Goal: Use online tool/utility: Utilize a website feature to perform a specific function

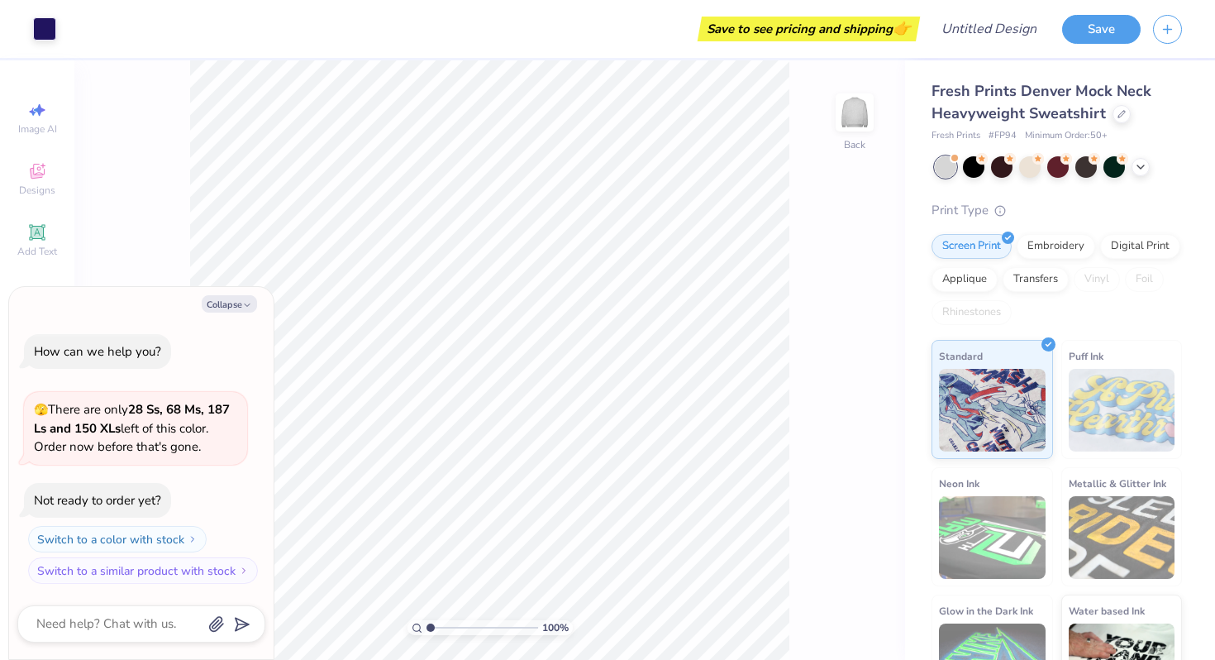
click at [1017, 171] on div at bounding box center [1058, 166] width 247 height 21
click at [1031, 171] on div at bounding box center [1029, 165] width 21 height 21
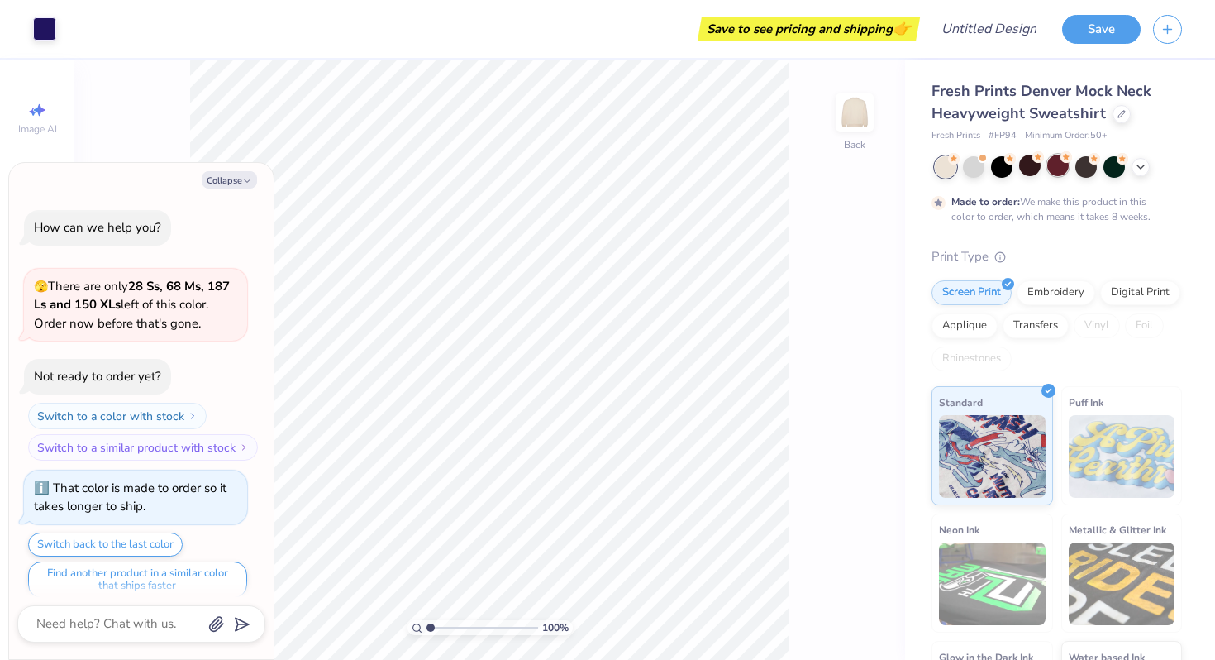
scroll to position [13, 0]
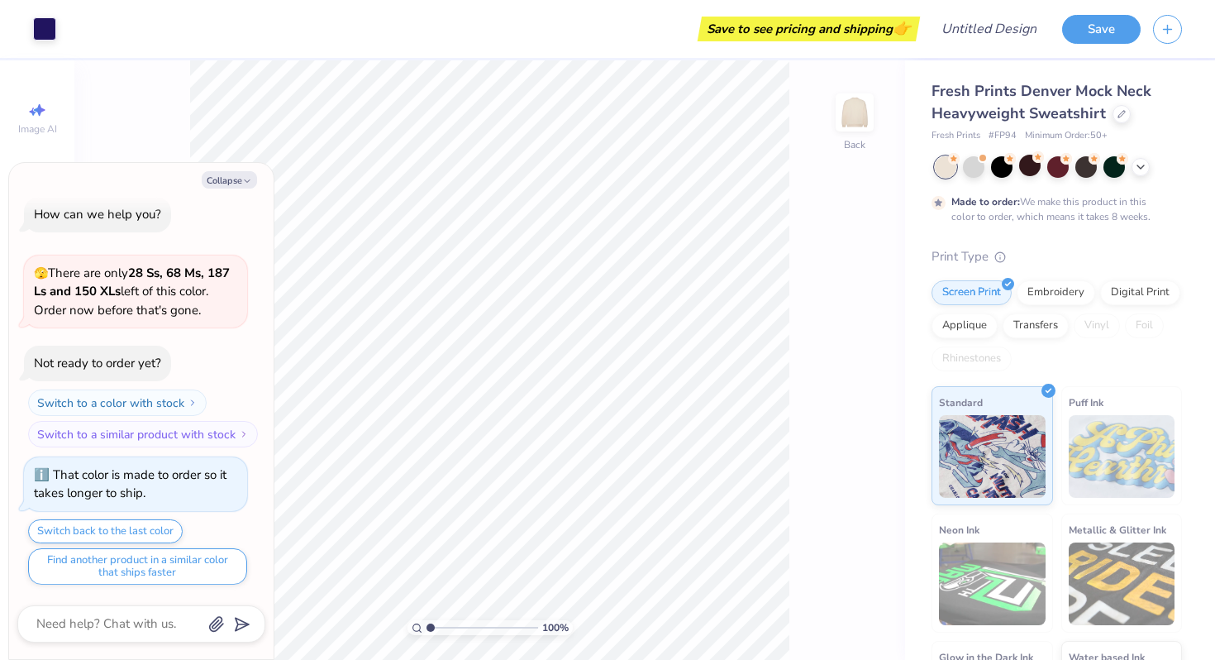
click at [1144, 176] on div at bounding box center [1058, 166] width 247 height 21
click at [1144, 169] on icon at bounding box center [1140, 165] width 13 height 13
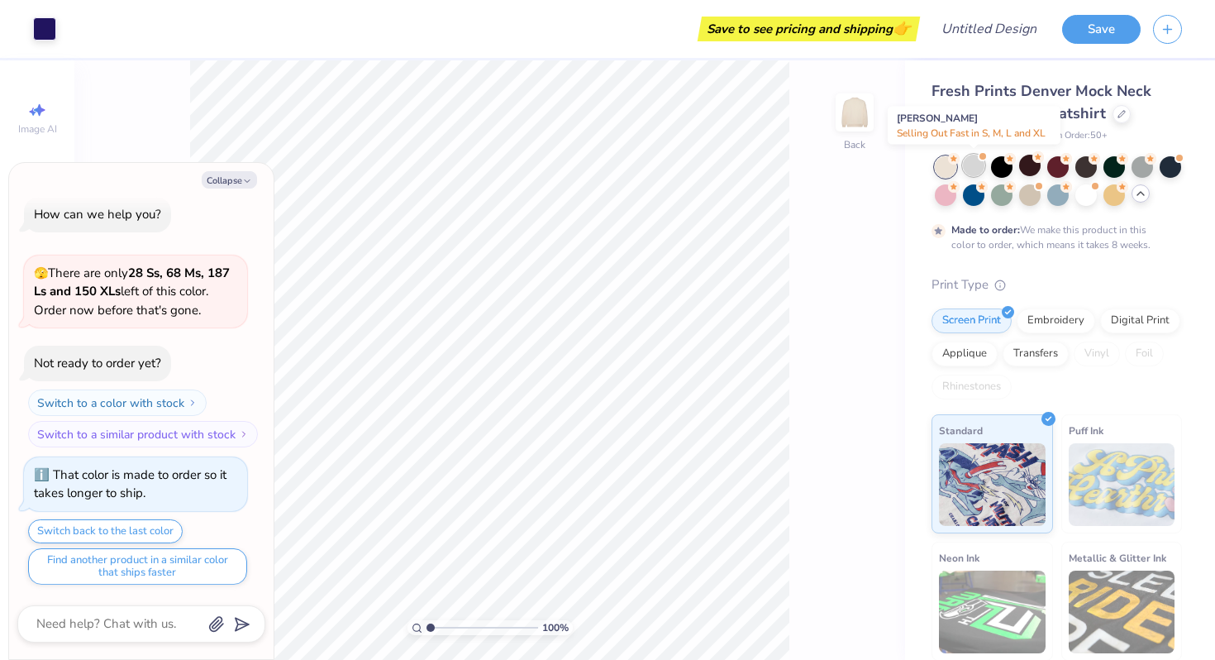
click at [964, 161] on div at bounding box center [973, 165] width 21 height 21
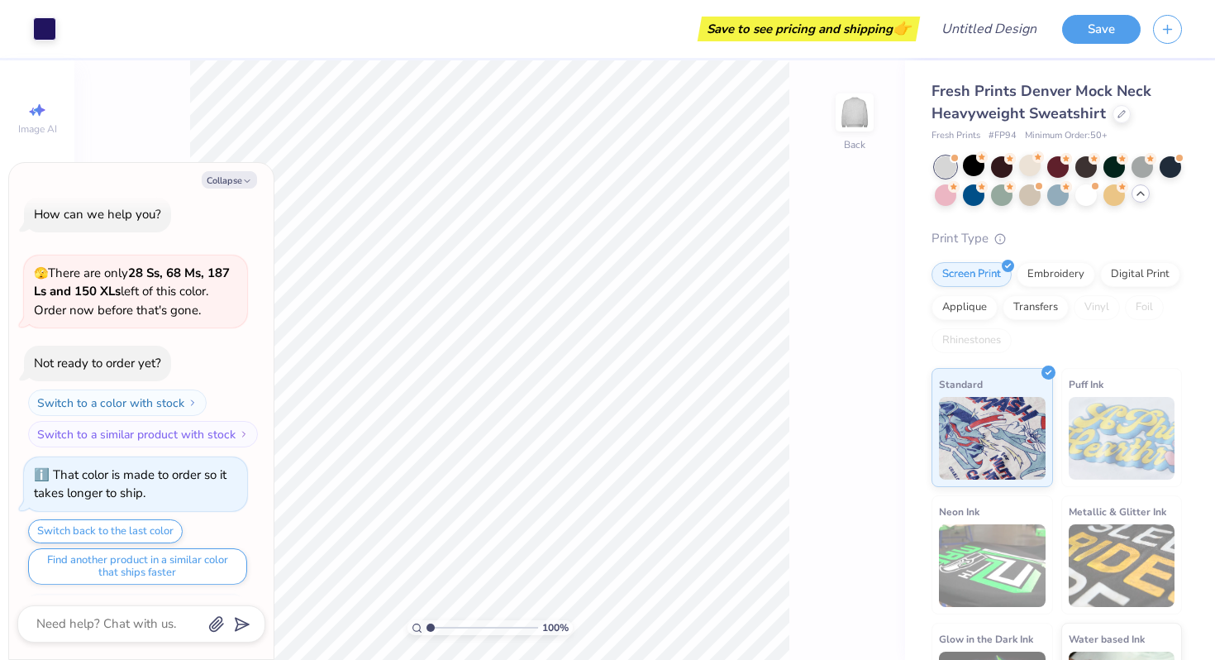
scroll to position [311, 0]
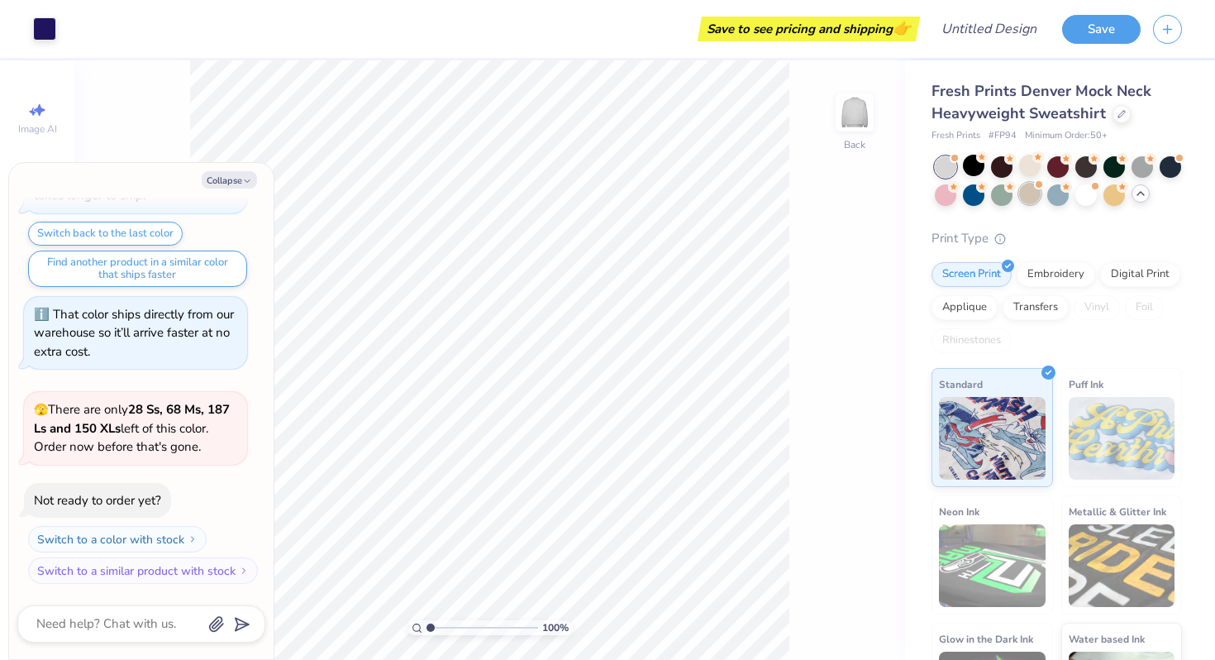
click at [1034, 198] on div at bounding box center [1029, 193] width 21 height 21
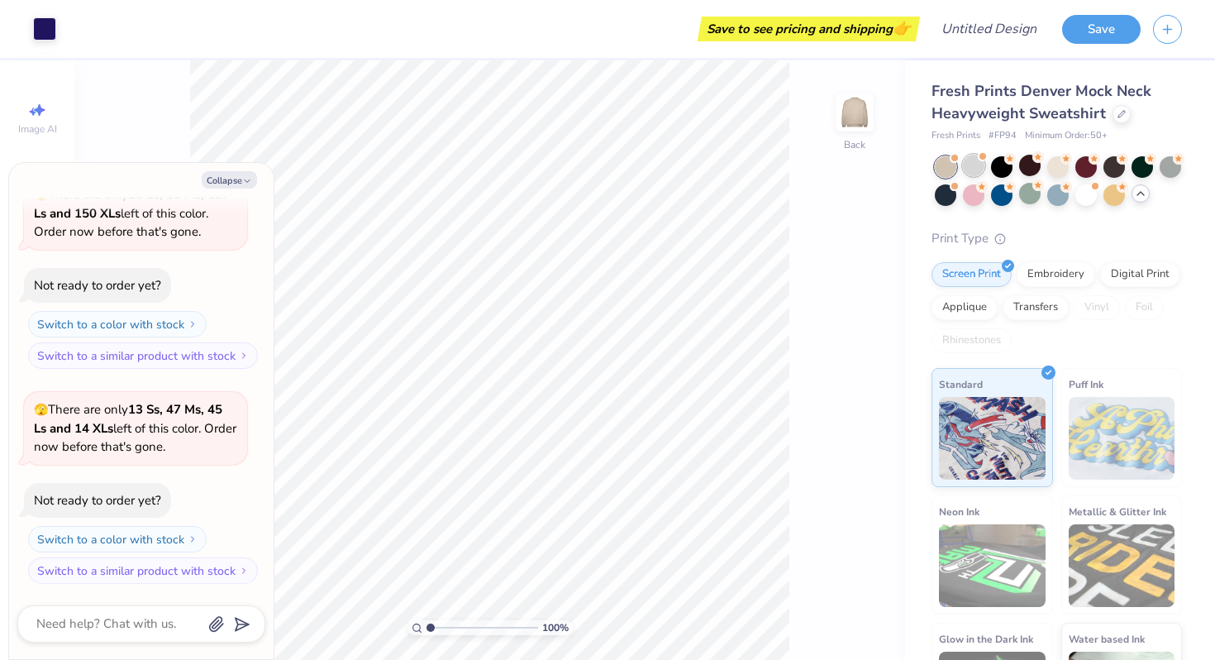
click at [964, 169] on div at bounding box center [973, 165] width 21 height 21
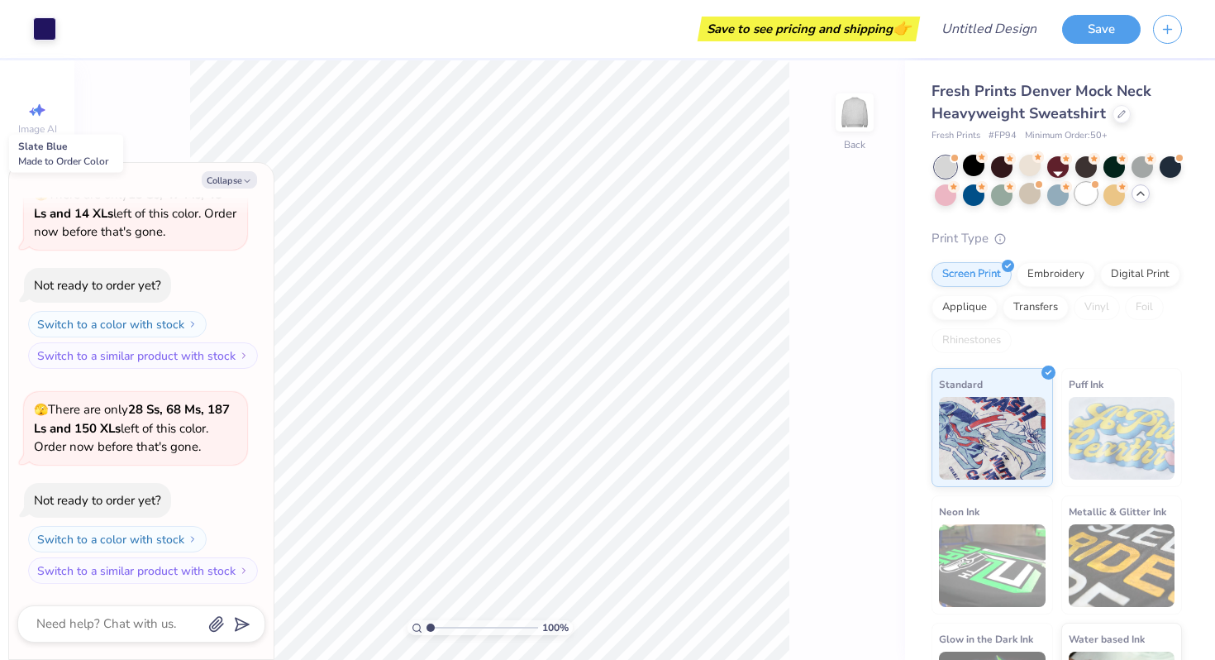
click at [1069, 195] on div at bounding box center [1057, 194] width 21 height 21
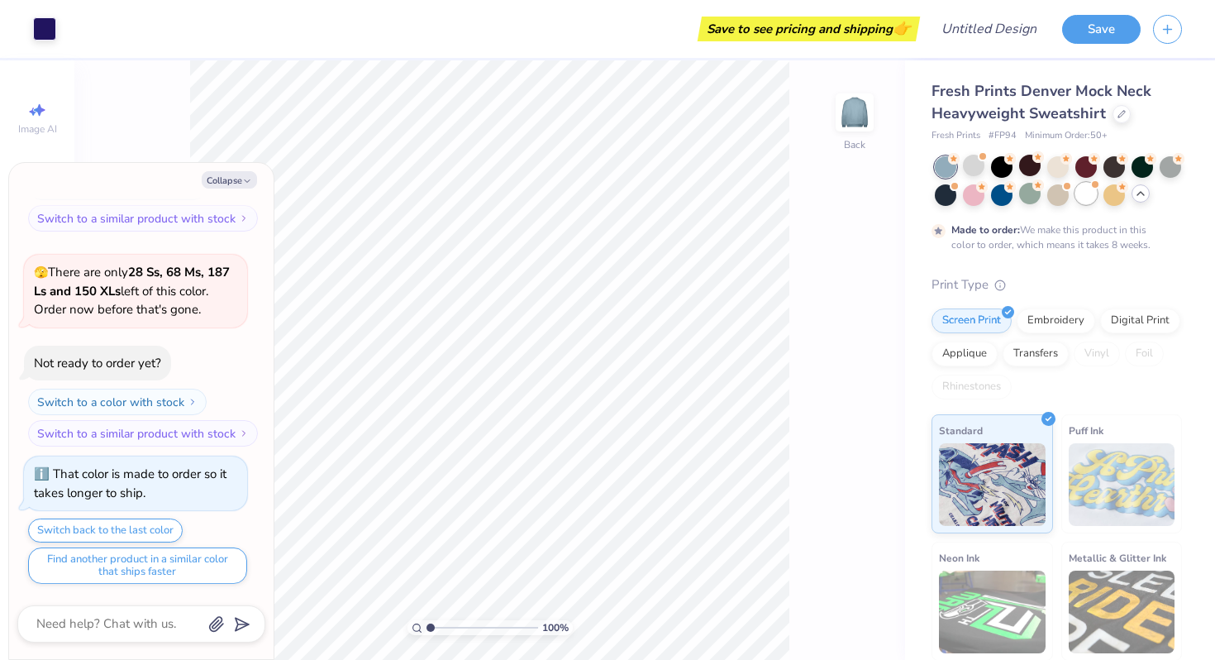
click at [1088, 195] on div at bounding box center [1085, 193] width 21 height 21
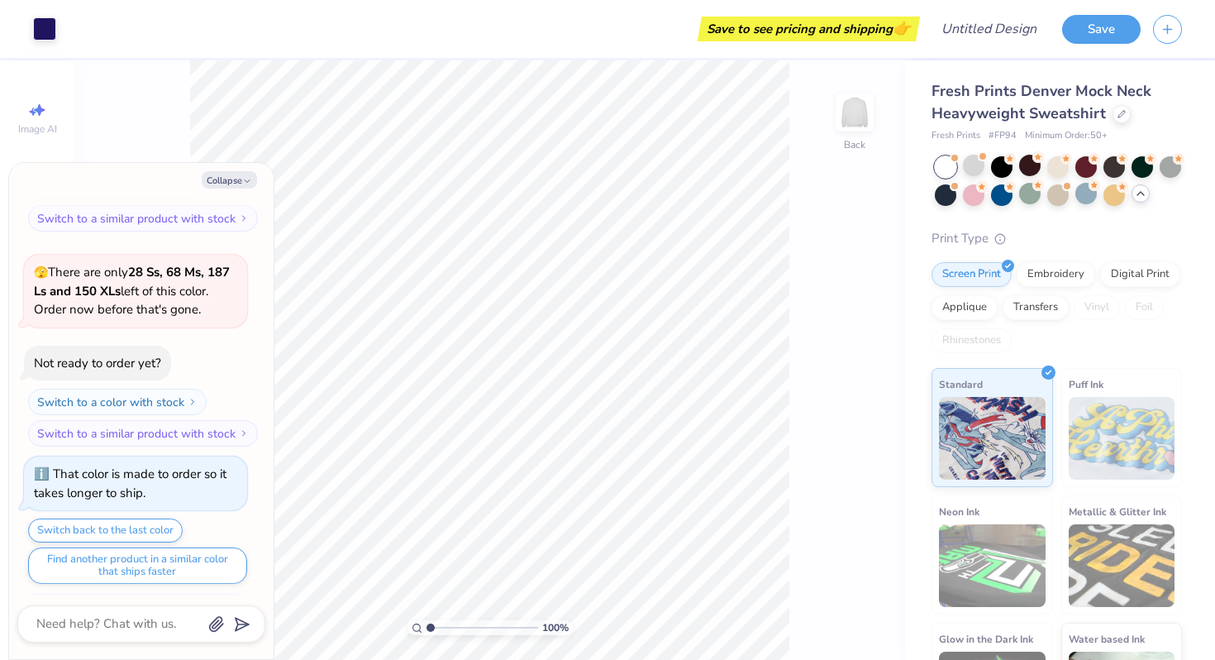
scroll to position [1174, 0]
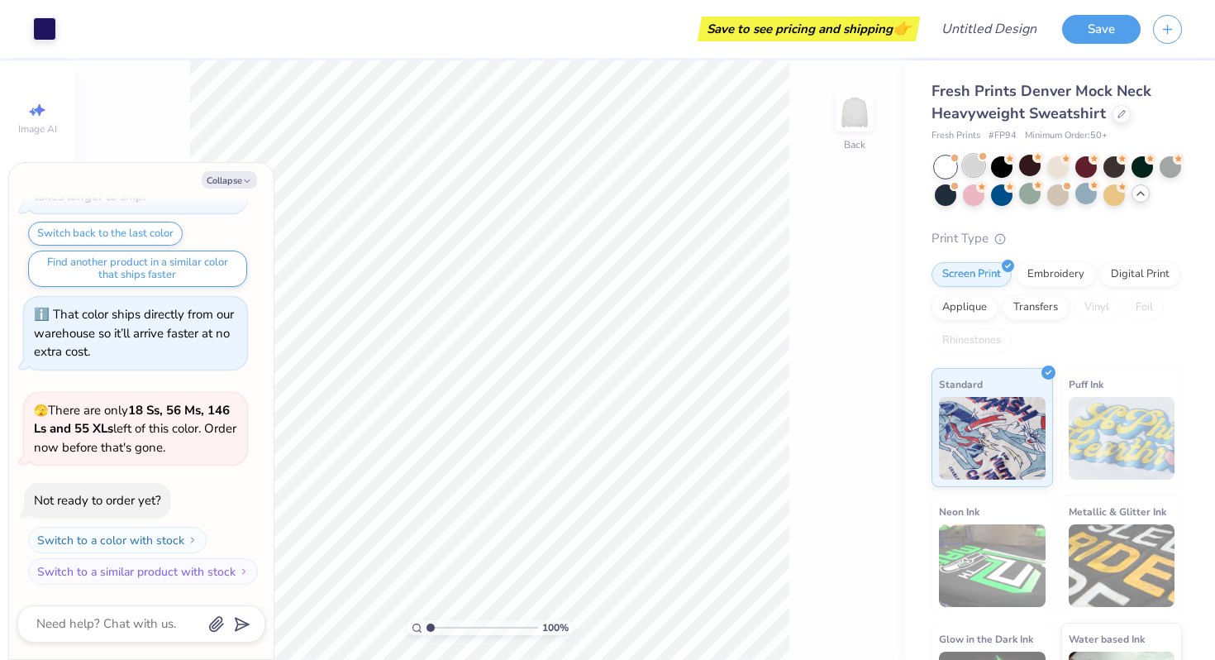
click at [967, 160] on div at bounding box center [973, 165] width 21 height 21
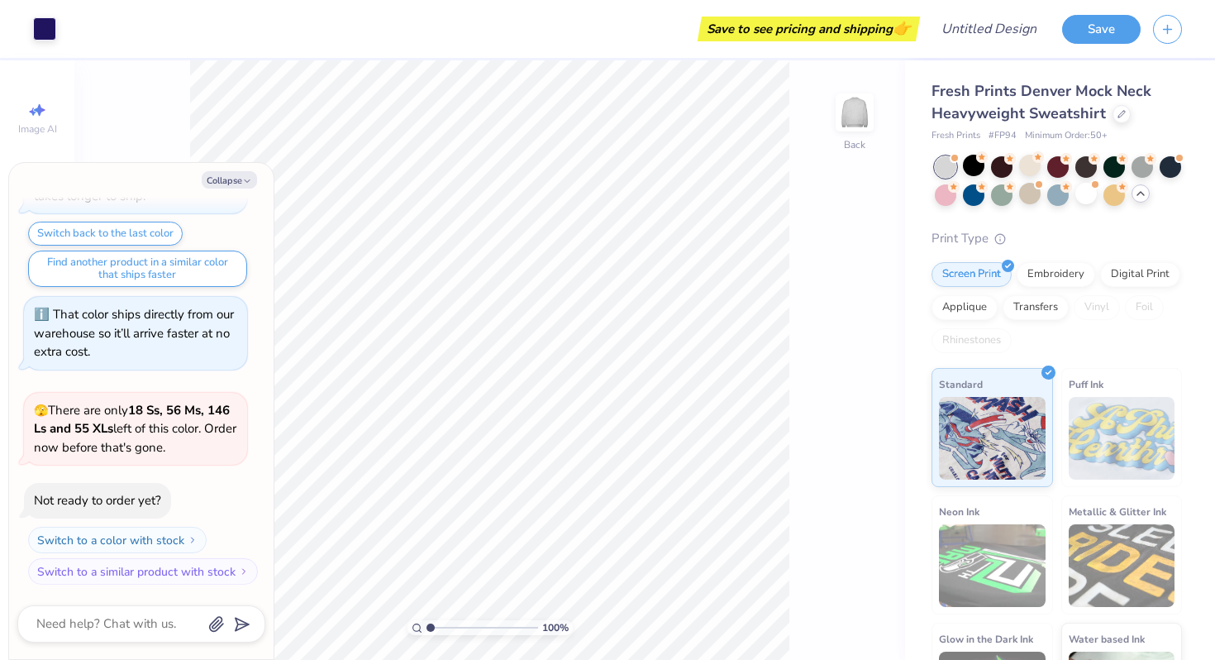
scroll to position [1389, 0]
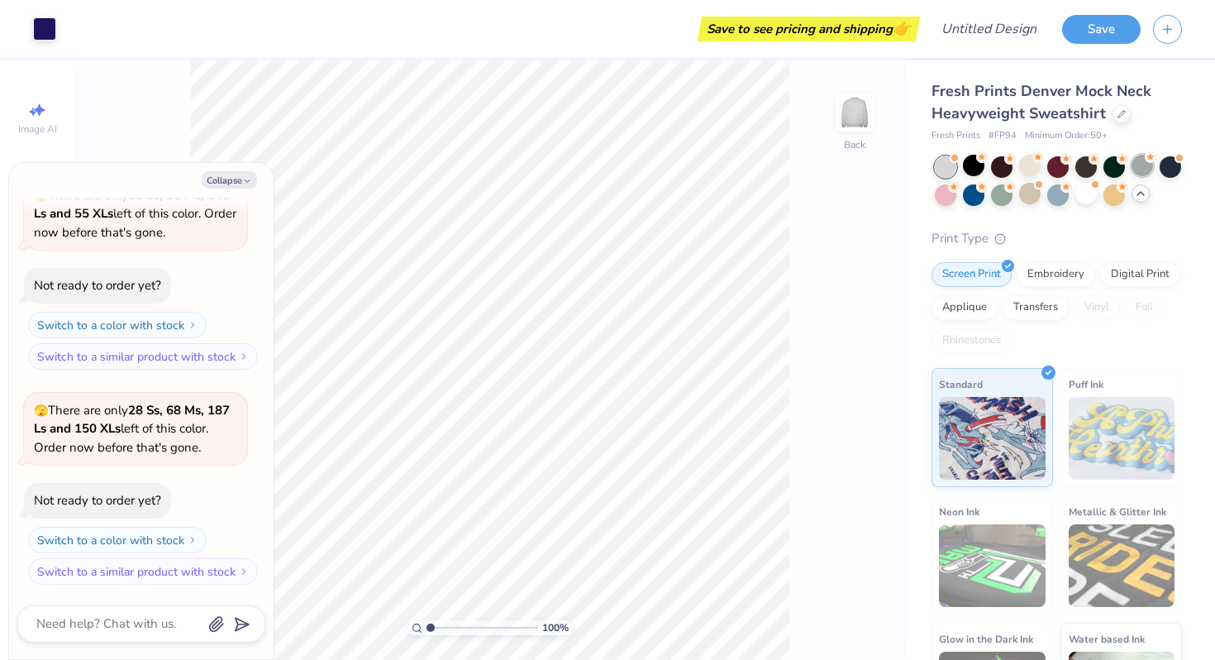
click at [1142, 175] on div at bounding box center [1141, 165] width 21 height 21
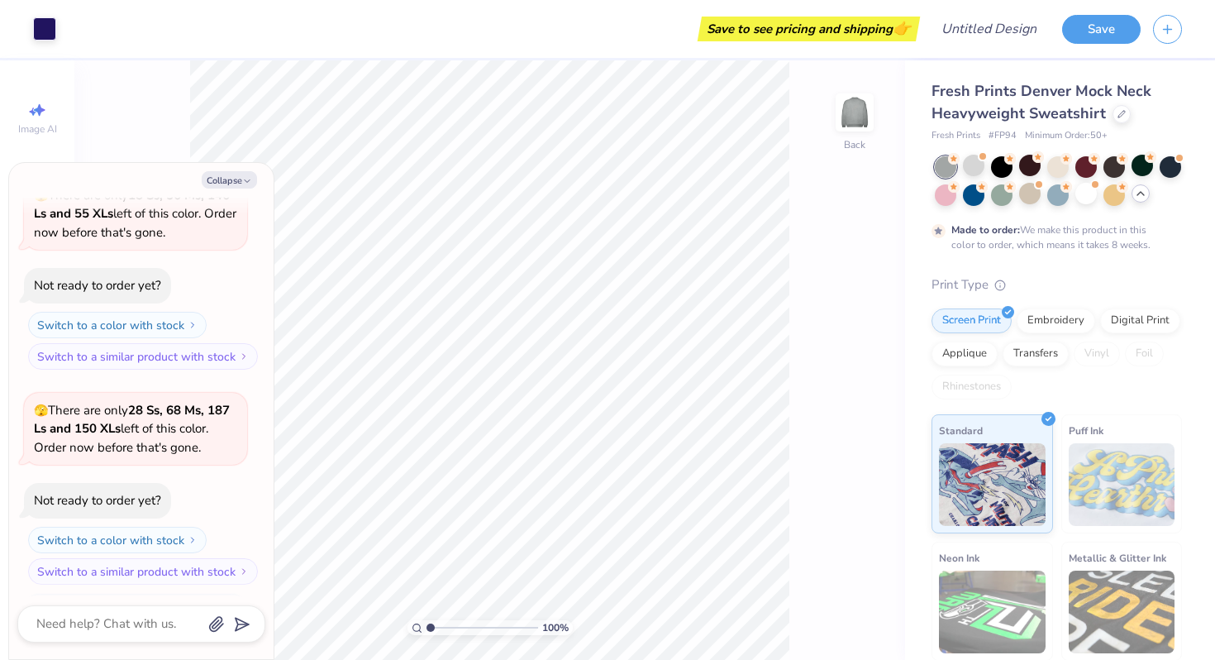
scroll to position [1526, 0]
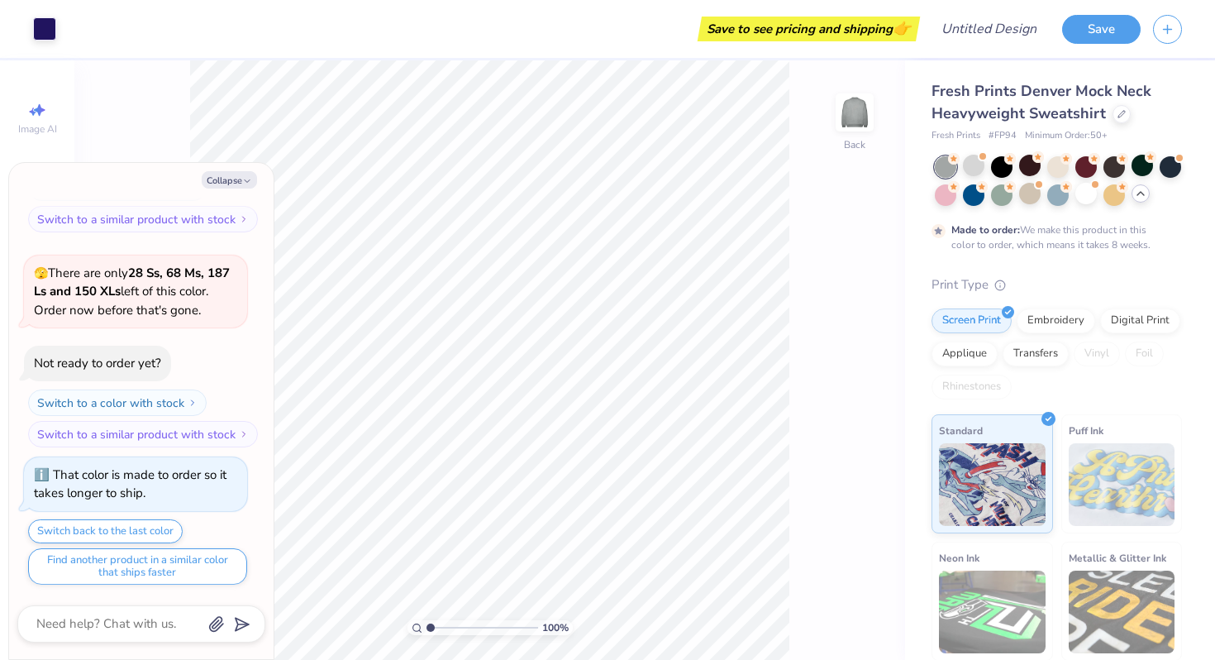
click at [935, 161] on div at bounding box center [945, 166] width 21 height 21
click at [975, 162] on div at bounding box center [973, 165] width 21 height 21
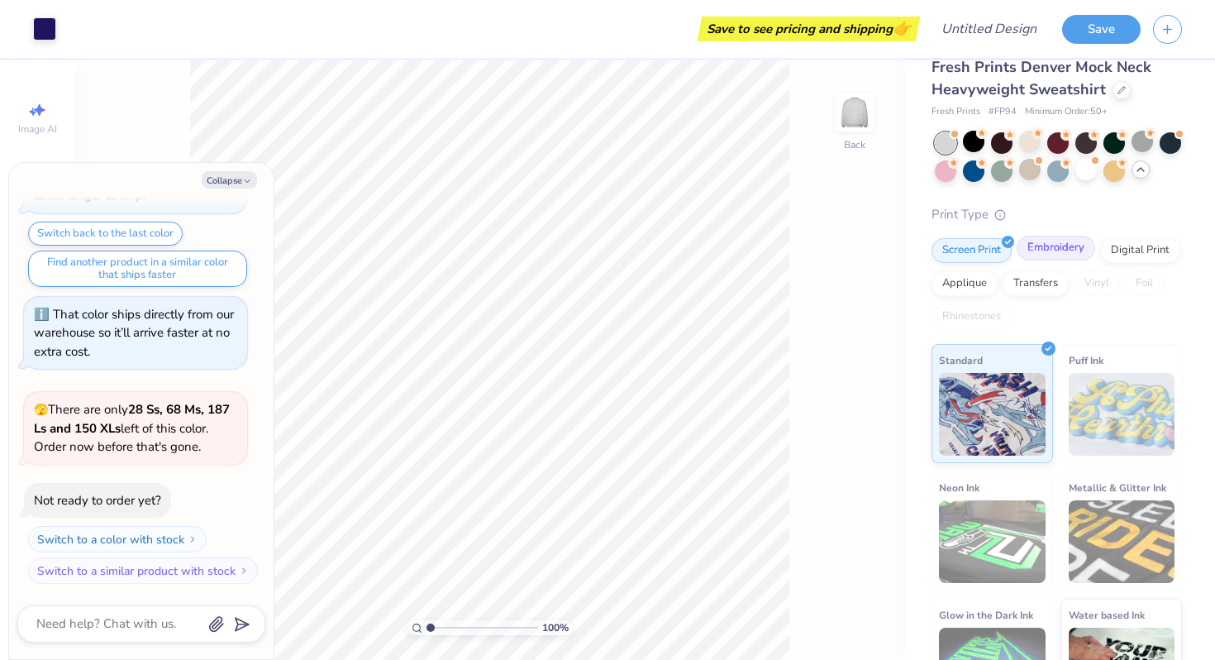
scroll to position [26, 0]
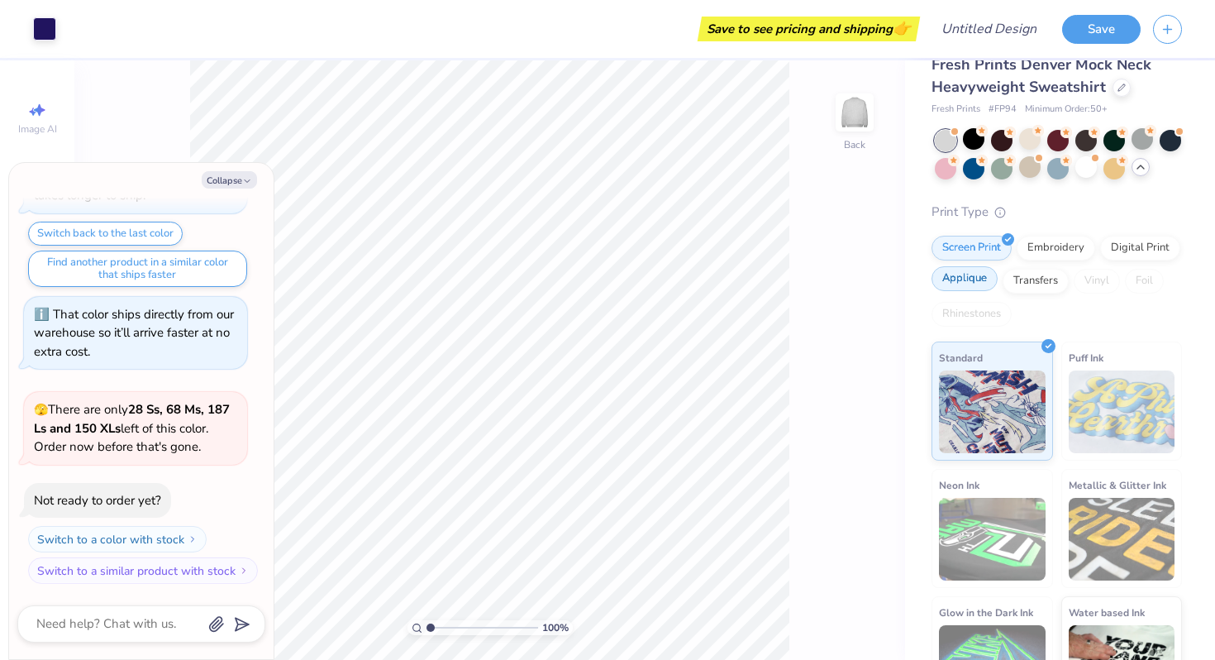
click at [978, 278] on div "Applique" at bounding box center [964, 278] width 66 height 25
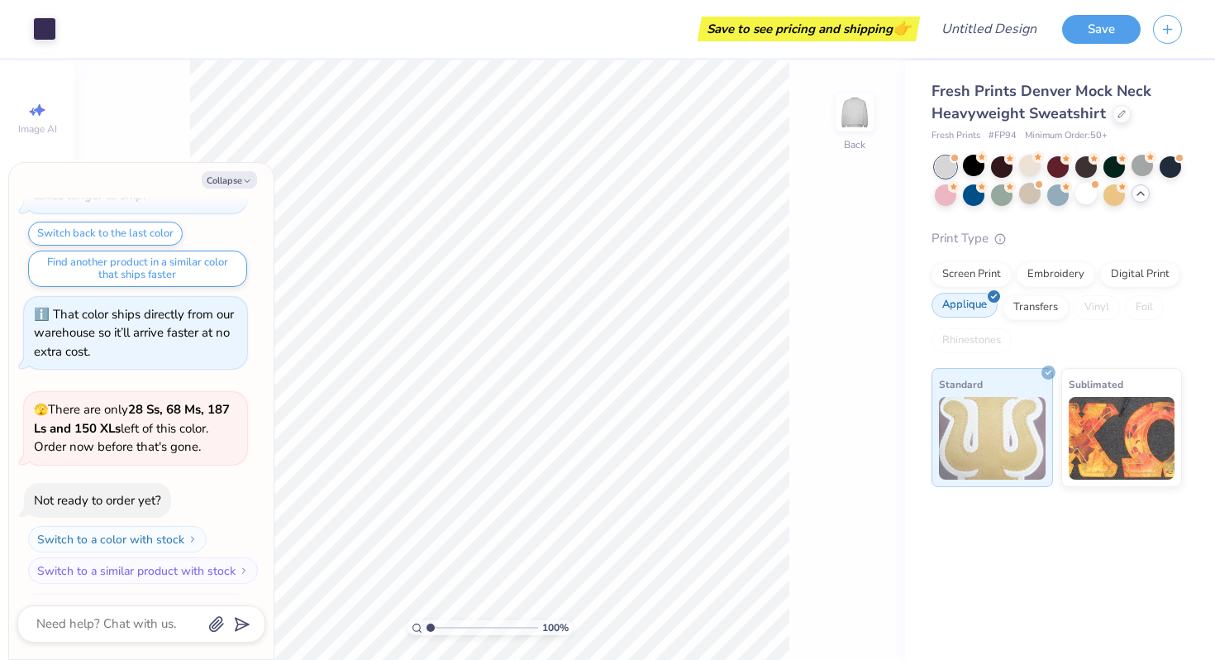
scroll to position [0, 0]
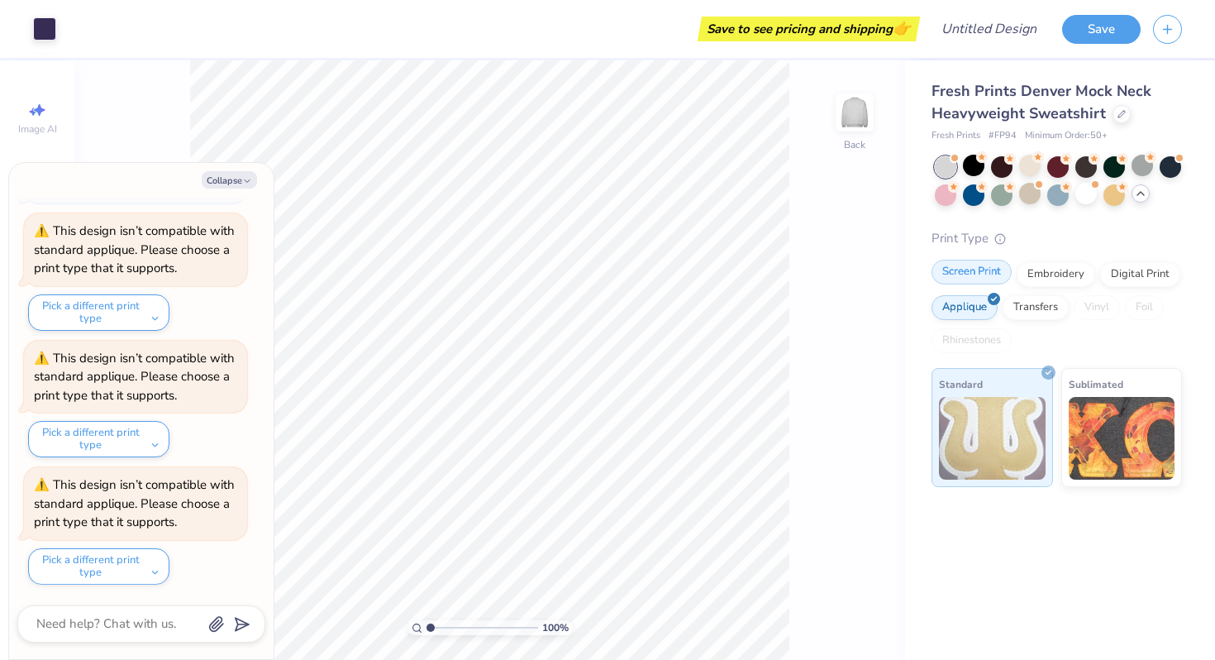
click at [978, 272] on div "Screen Print" at bounding box center [971, 272] width 80 height 25
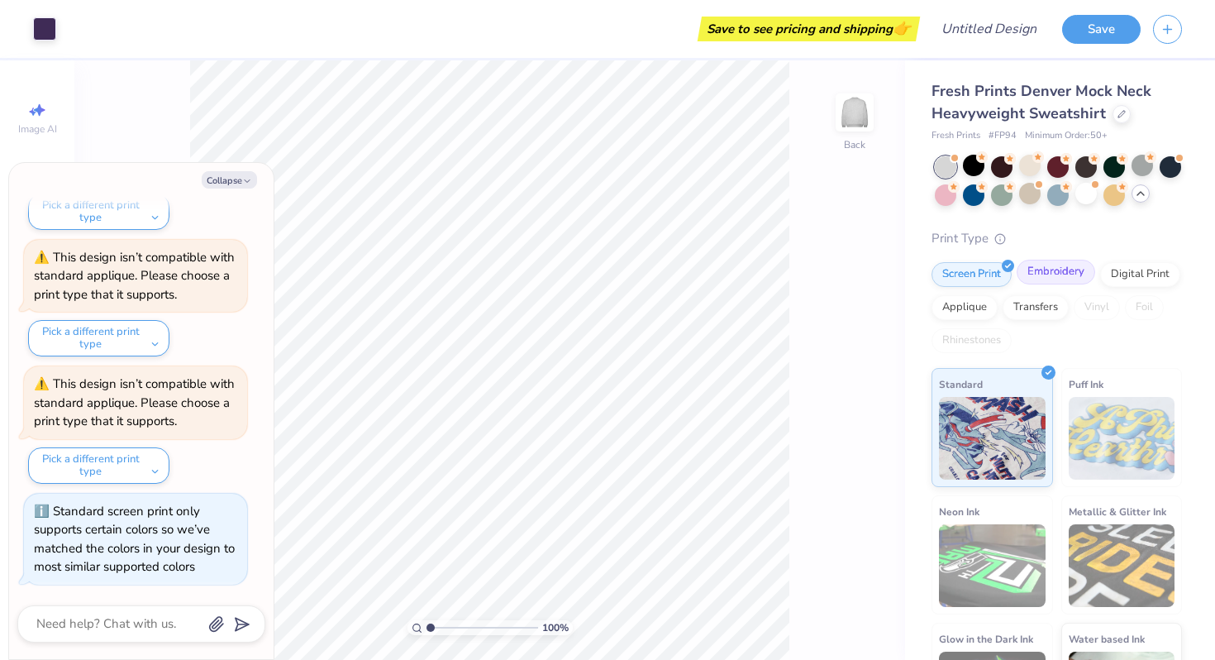
click at [1043, 272] on div "Embroidery" at bounding box center [1056, 272] width 79 height 25
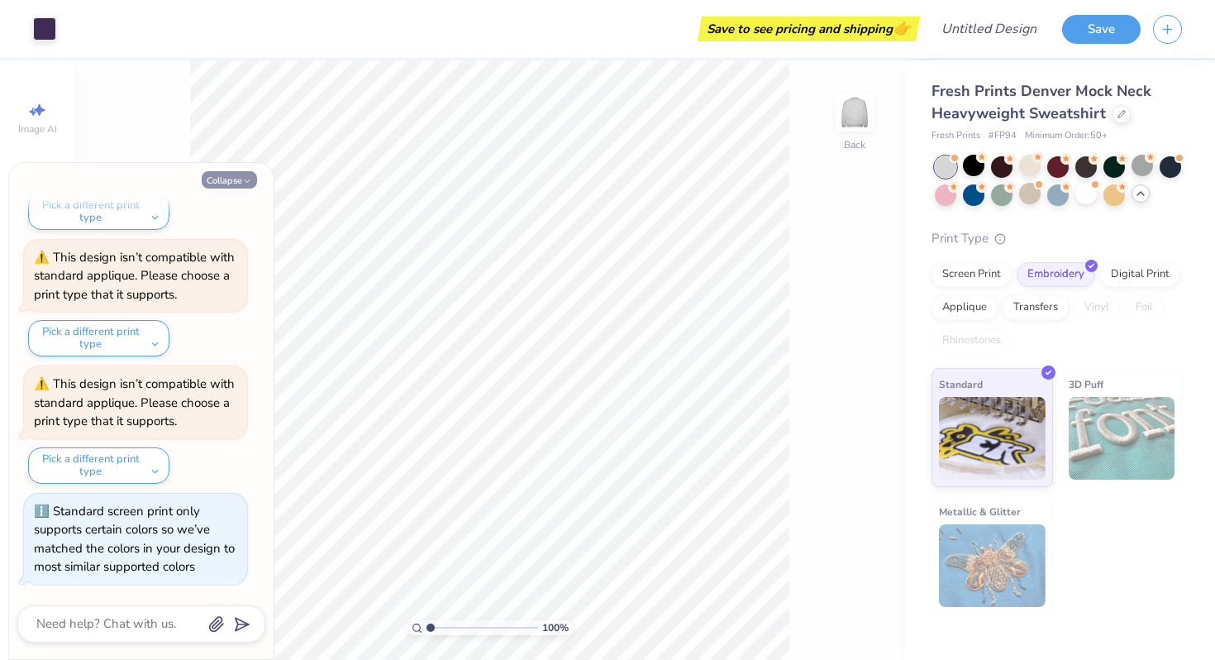
click at [245, 177] on icon "button" at bounding box center [247, 181] width 10 height 10
type textarea "x"
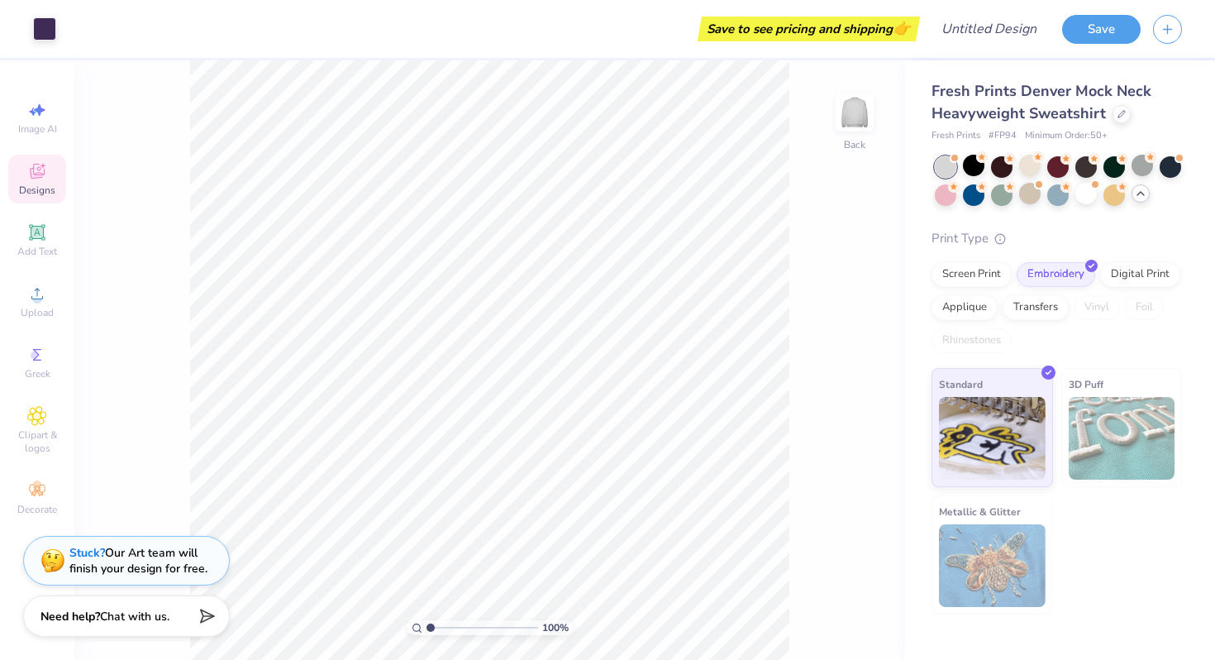
click at [38, 174] on icon at bounding box center [37, 171] width 20 height 20
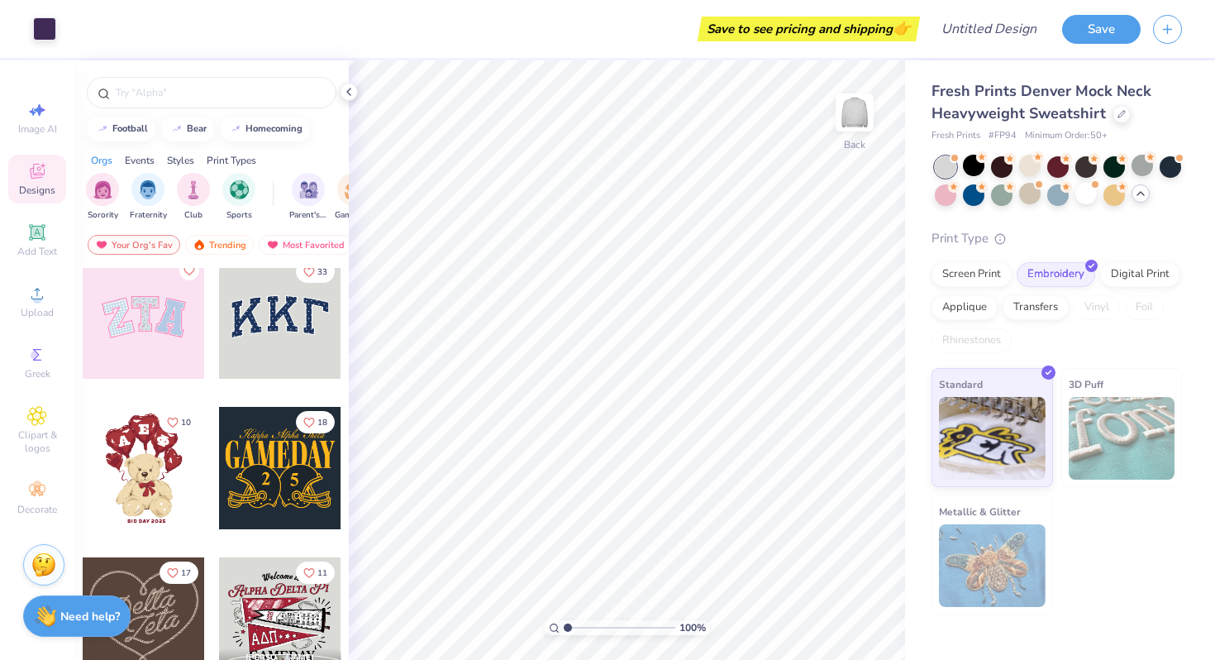
scroll to position [164, 0]
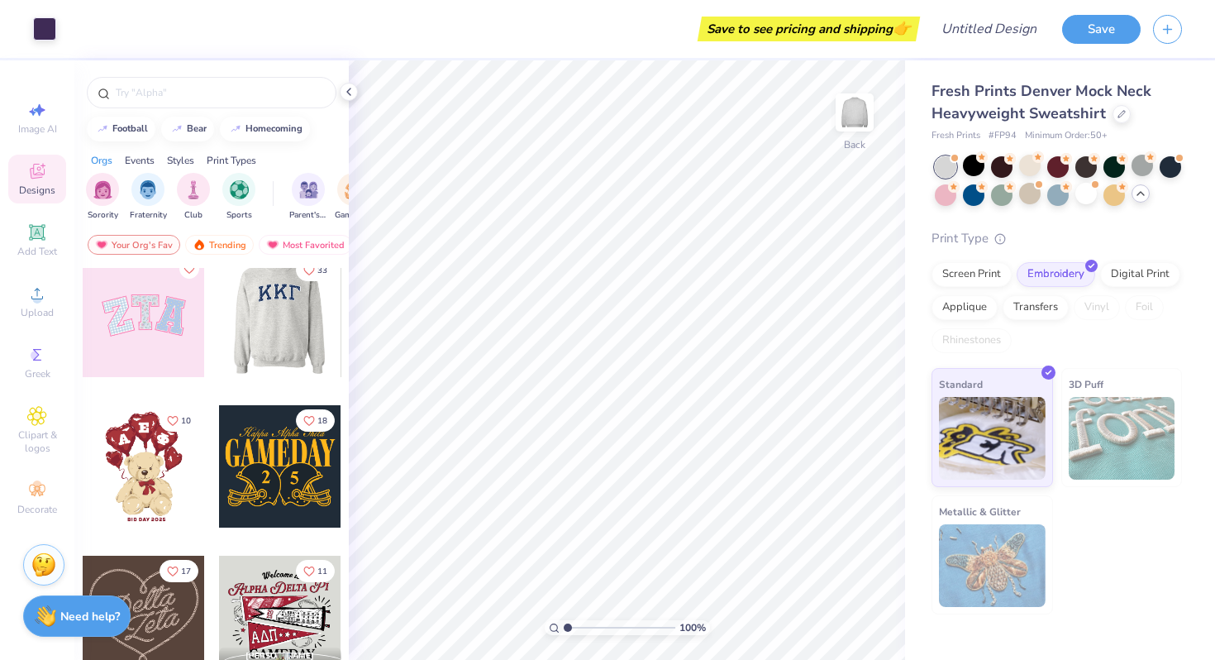
click at [288, 315] on div at bounding box center [279, 316] width 122 height 122
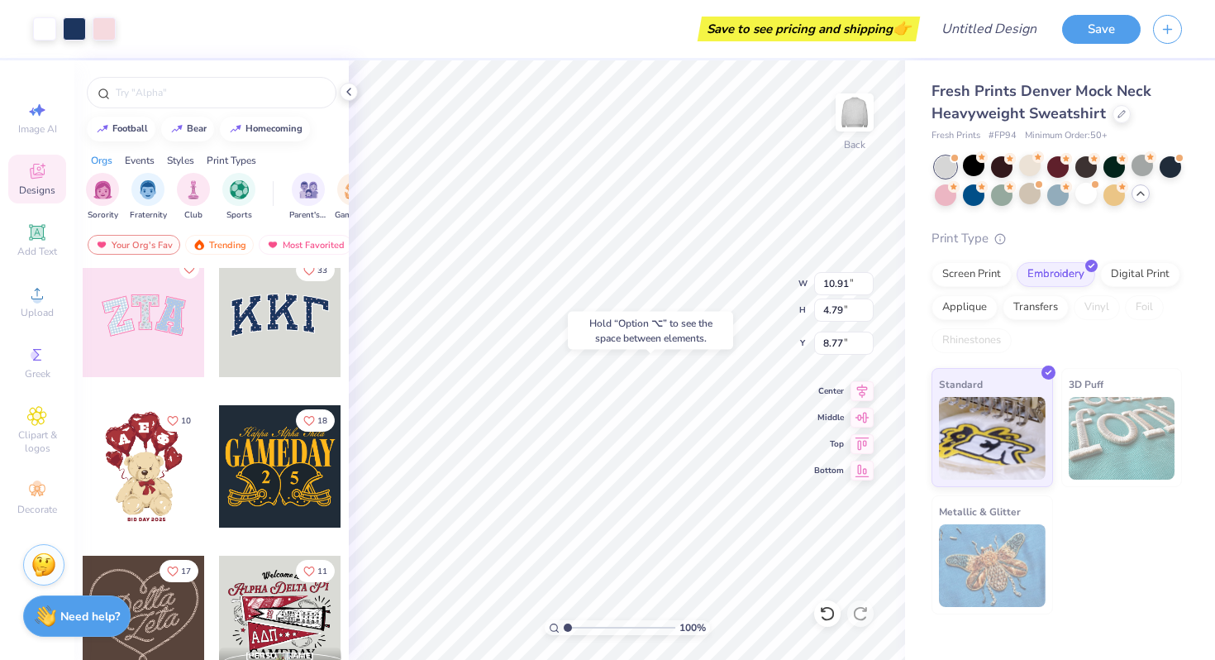
type input "8.77"
type input "12.00"
type input "5.59"
type input "2.49"
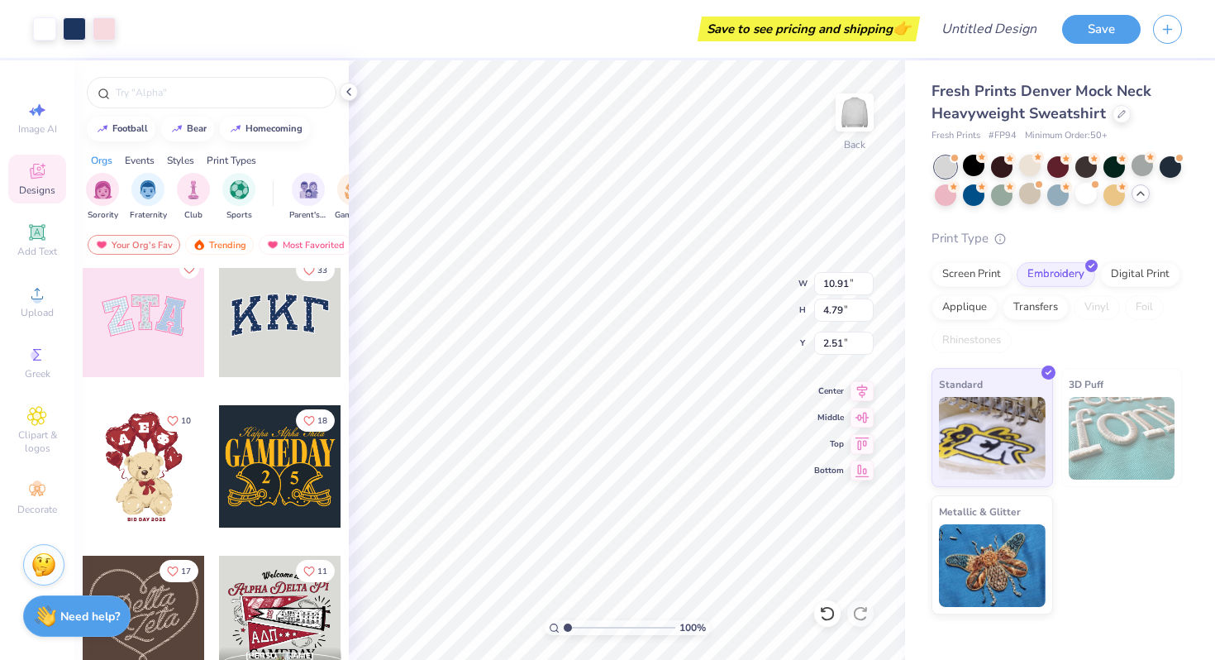
type input "2.50"
click at [267, 88] on input "text" at bounding box center [220, 92] width 212 height 17
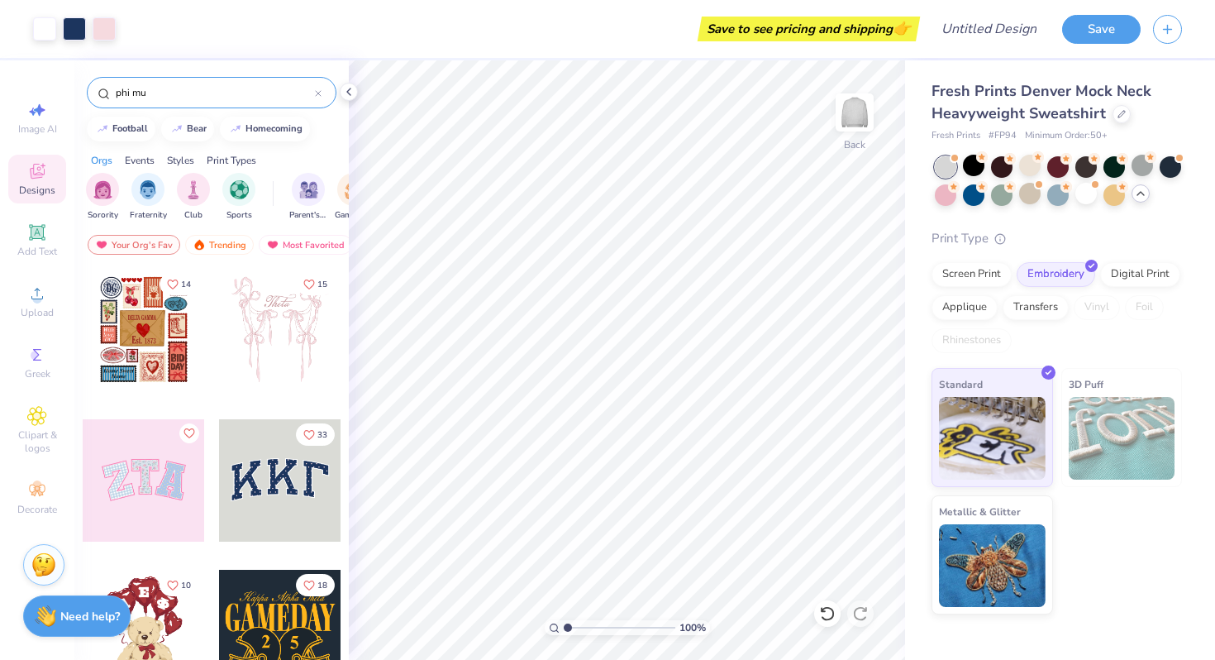
type input "phi mu"
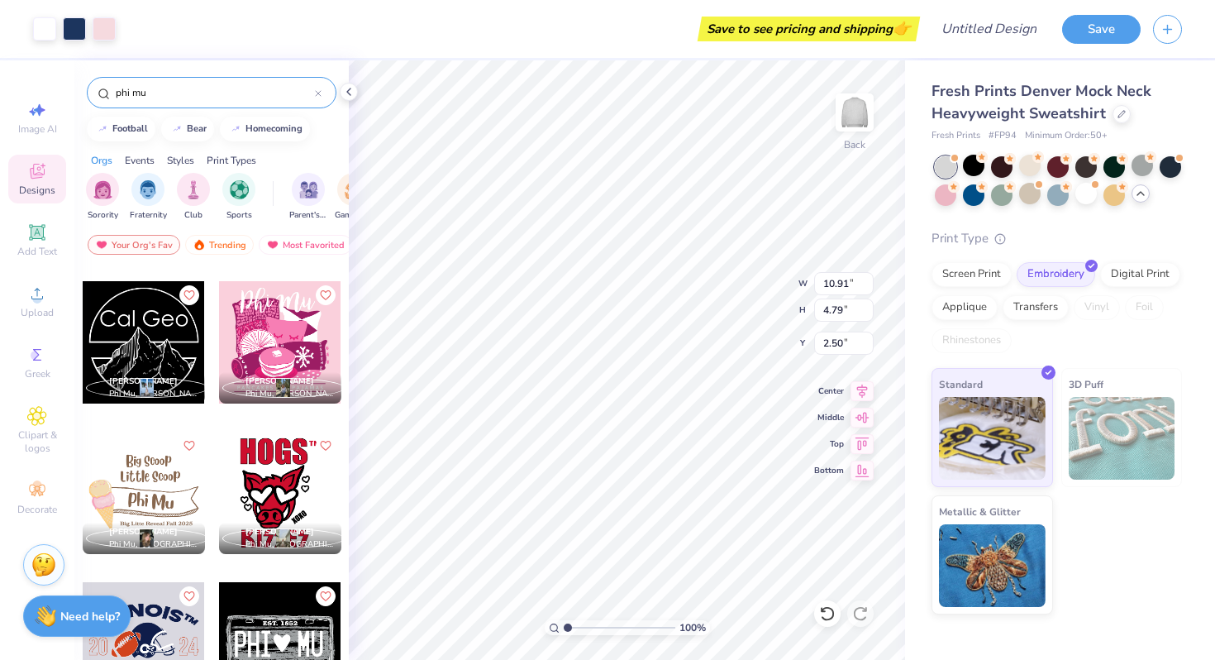
scroll to position [3438, 0]
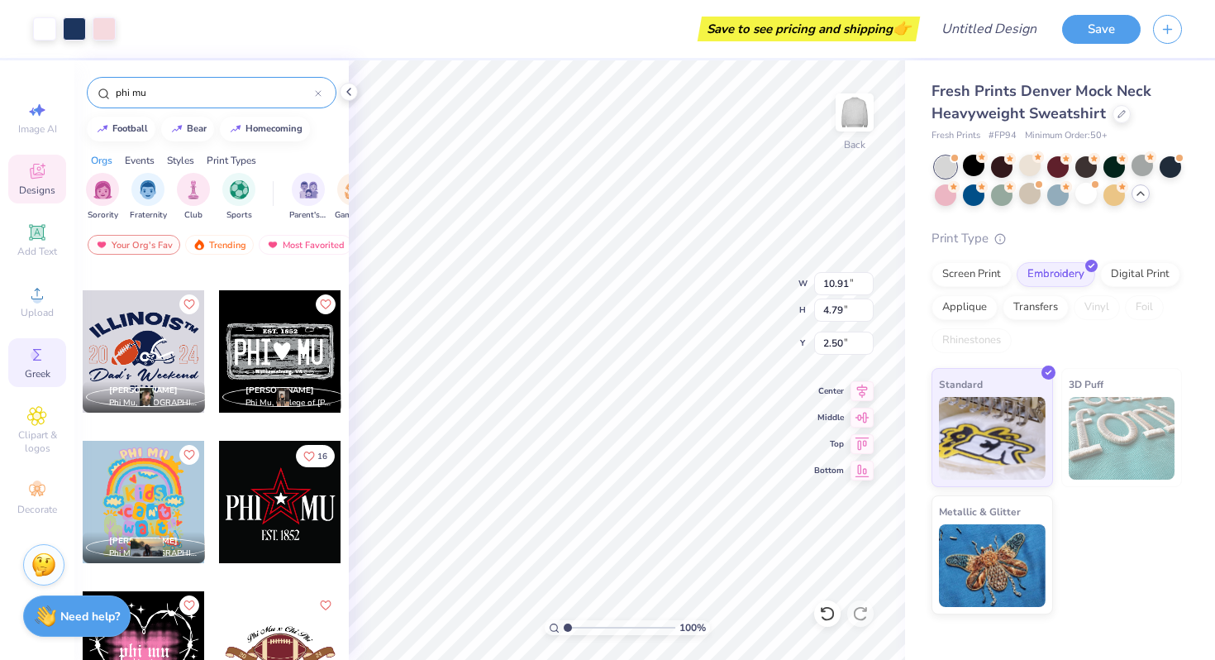
click at [43, 343] on div "Greek" at bounding box center [37, 362] width 58 height 49
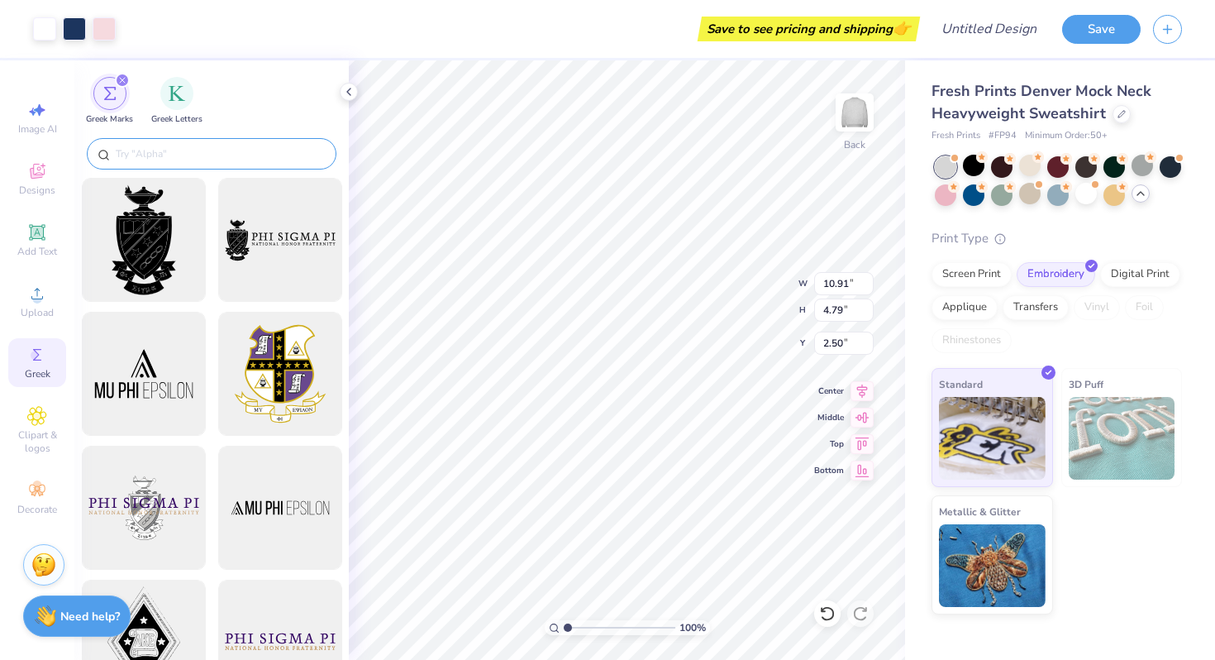
click at [245, 155] on input "text" at bounding box center [220, 153] width 212 height 17
click at [187, 84] on div "filter for Greek Letters" at bounding box center [176, 91] width 33 height 33
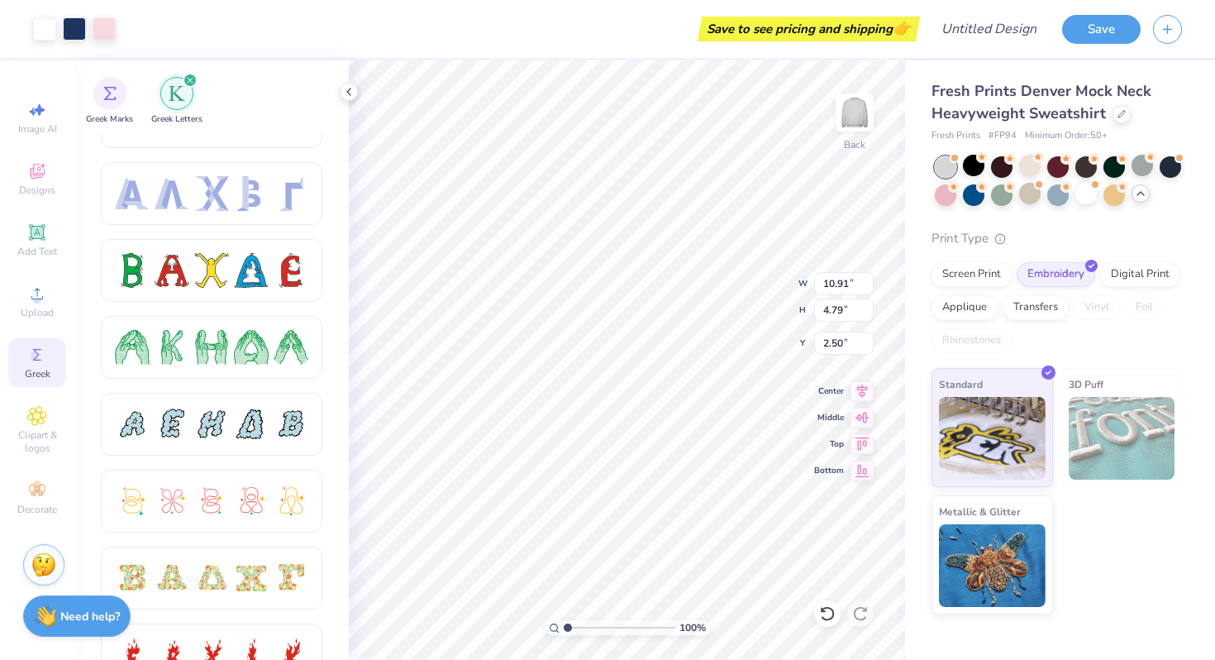
scroll to position [0, 0]
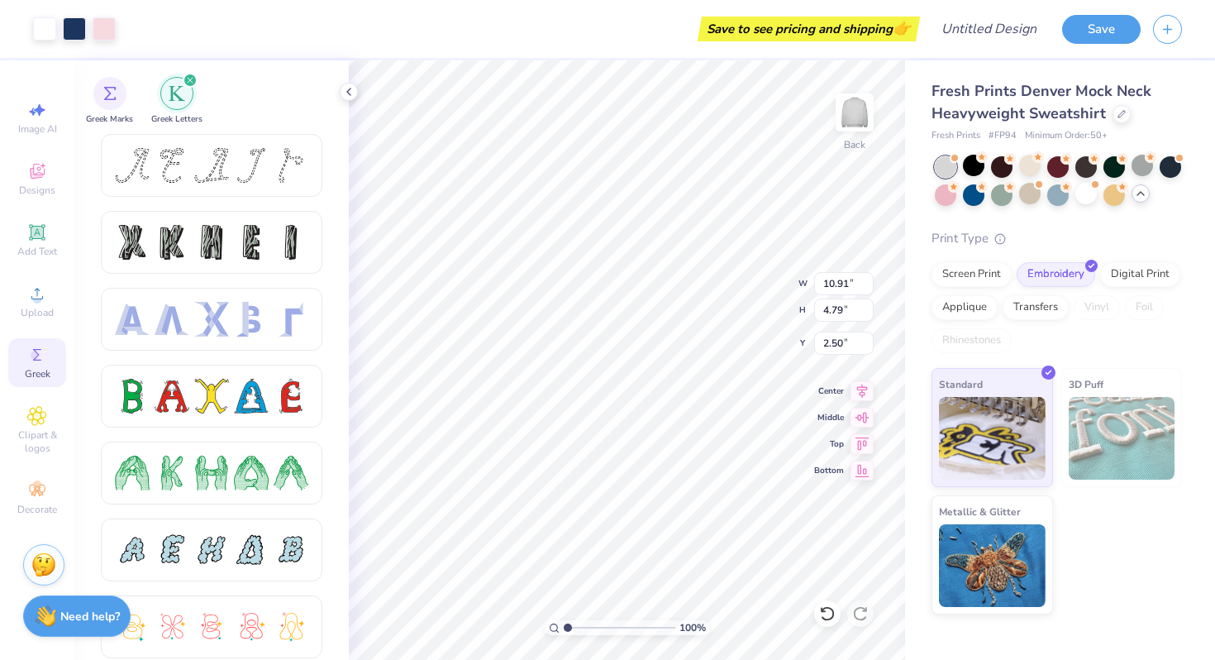
click at [134, 87] on div "Greek Marks Greek Letters" at bounding box center [211, 97] width 274 height 74
click at [120, 88] on div "filter for Greek Marks" at bounding box center [109, 91] width 33 height 33
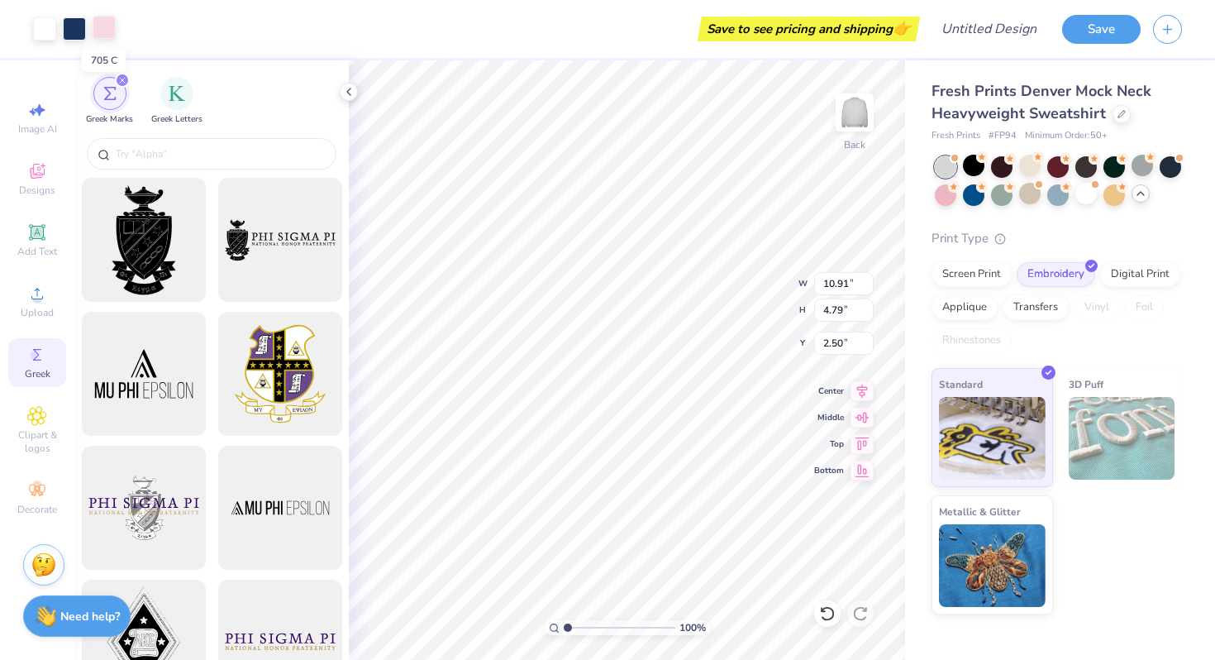
click at [103, 27] on div at bounding box center [104, 27] width 23 height 23
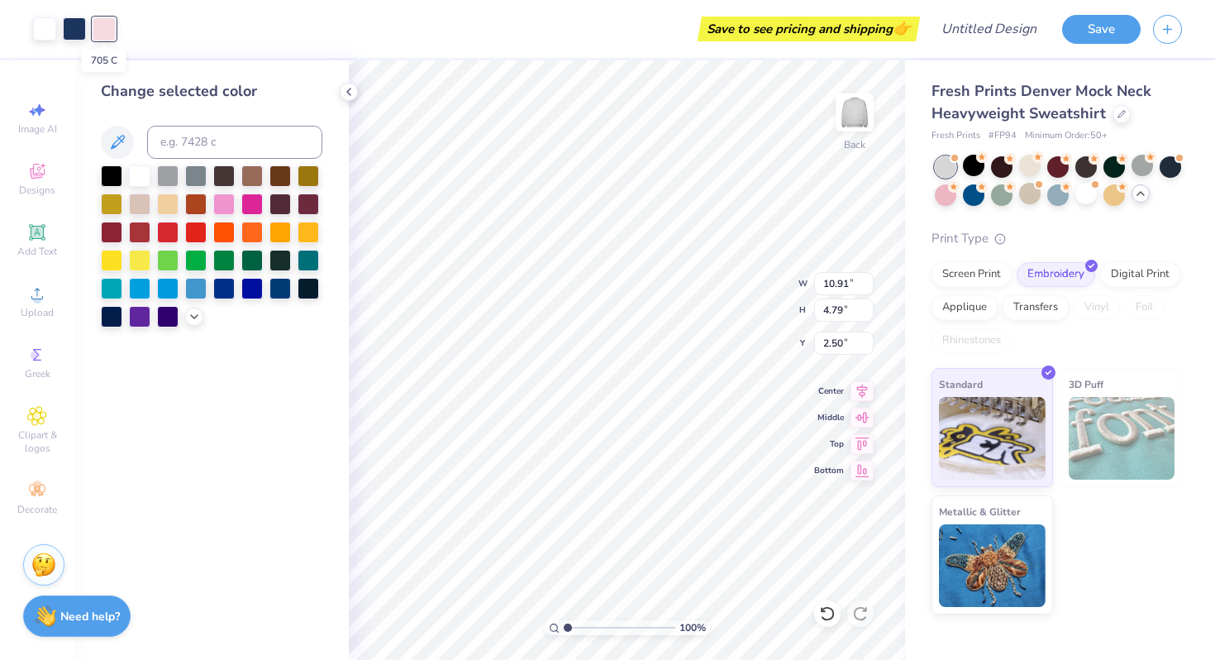
click at [103, 27] on div at bounding box center [104, 28] width 23 height 23
click at [45, 422] on icon at bounding box center [36, 416] width 19 height 20
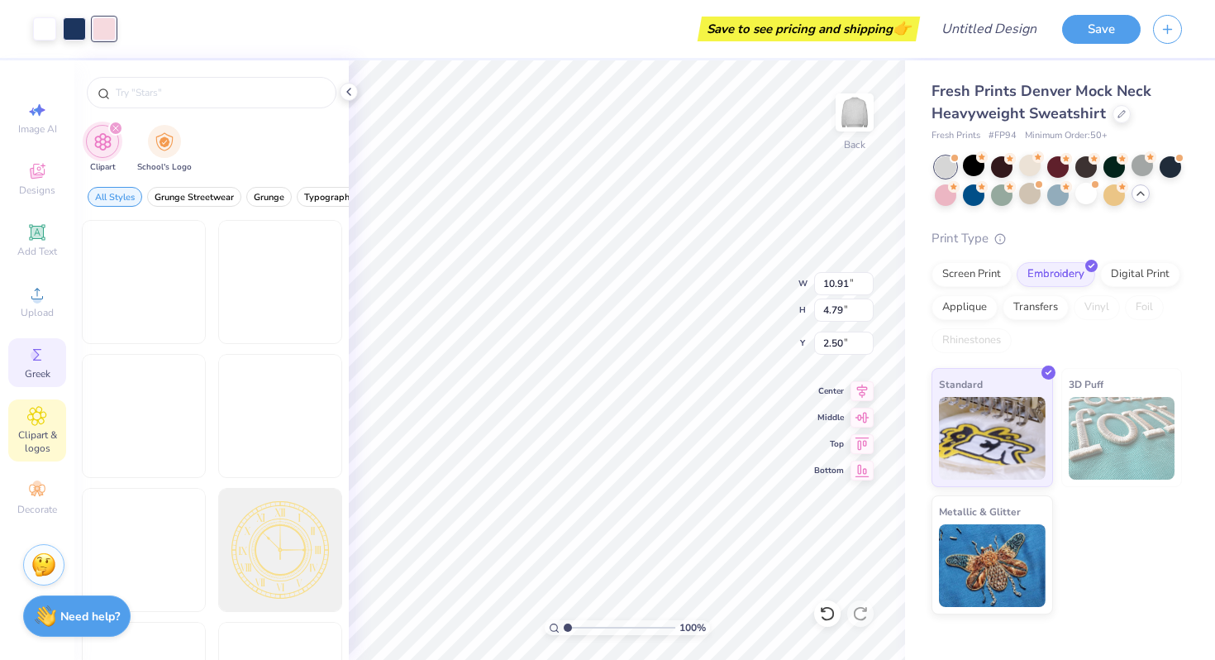
click at [45, 357] on icon at bounding box center [37, 355] width 20 height 20
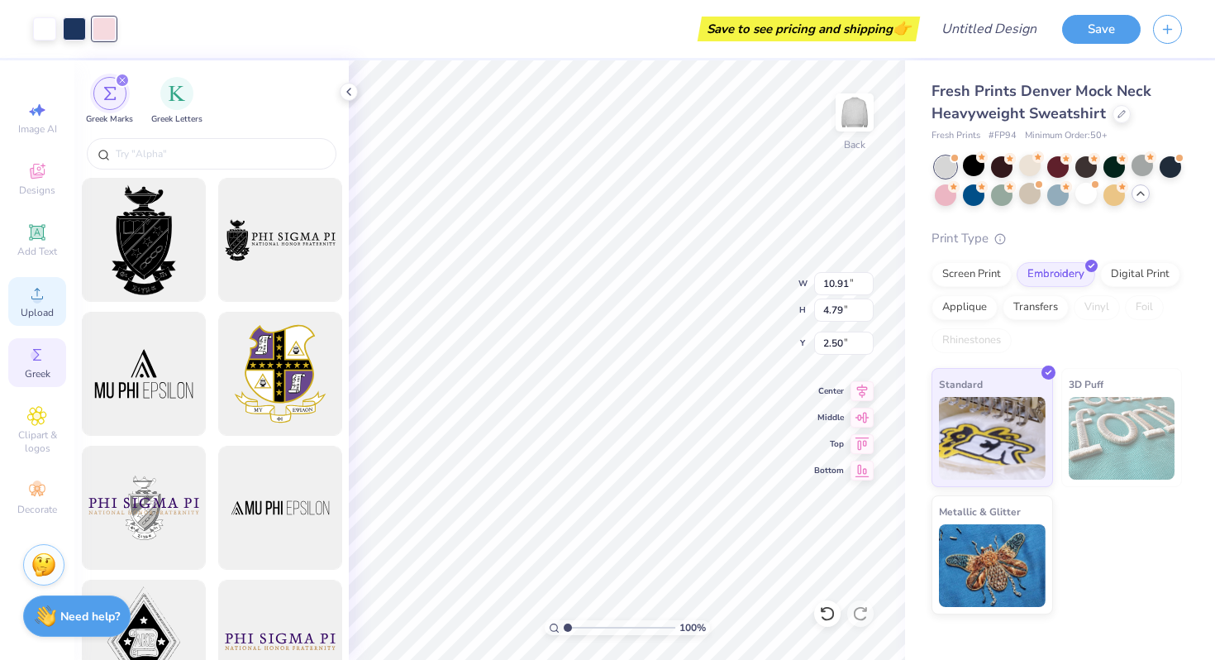
click at [48, 287] on div "Upload" at bounding box center [37, 301] width 58 height 49
click at [41, 175] on icon at bounding box center [37, 173] width 13 height 11
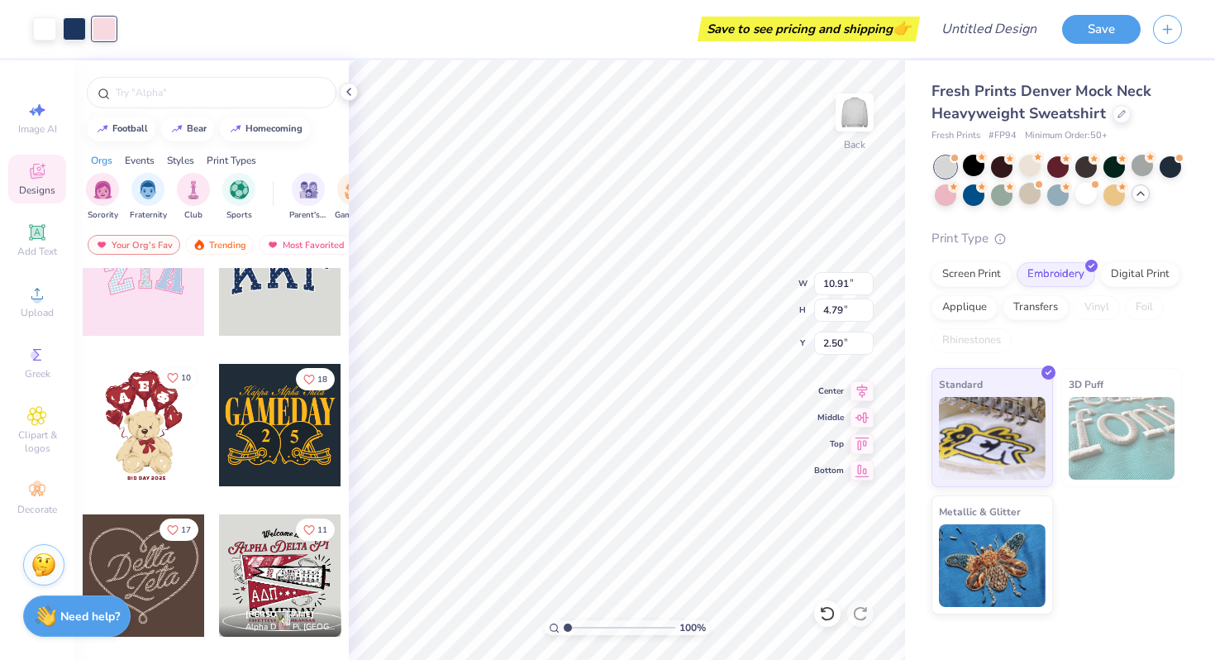
scroll to position [292, 0]
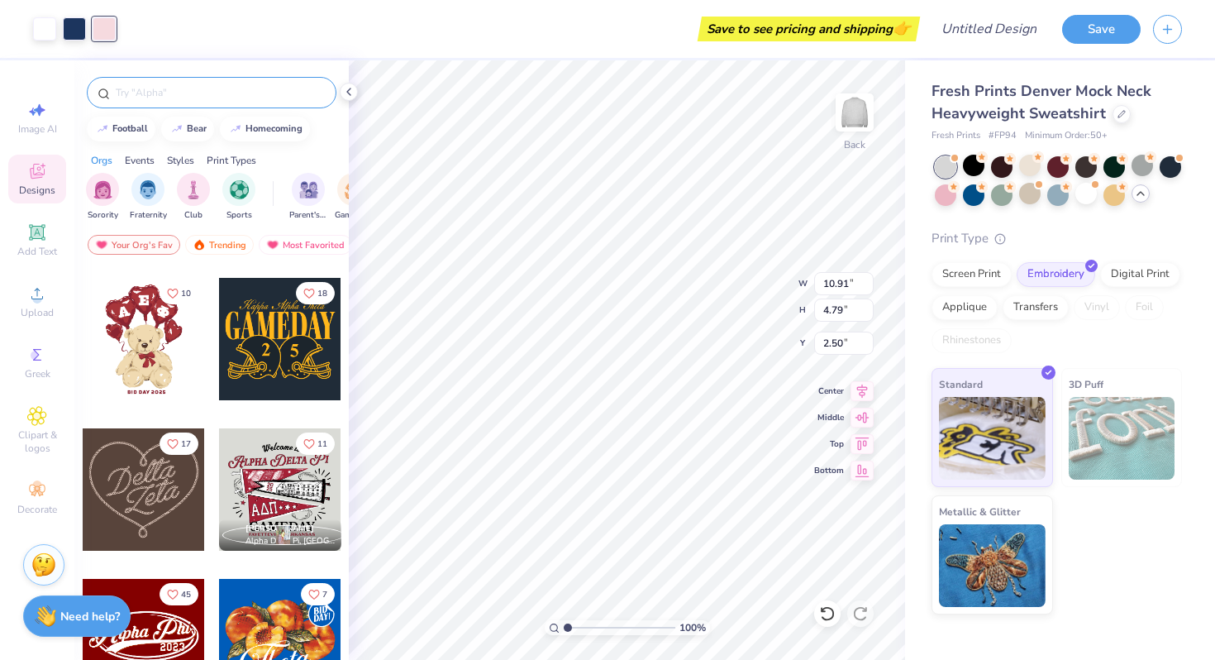
click at [212, 90] on input "text" at bounding box center [220, 92] width 212 height 17
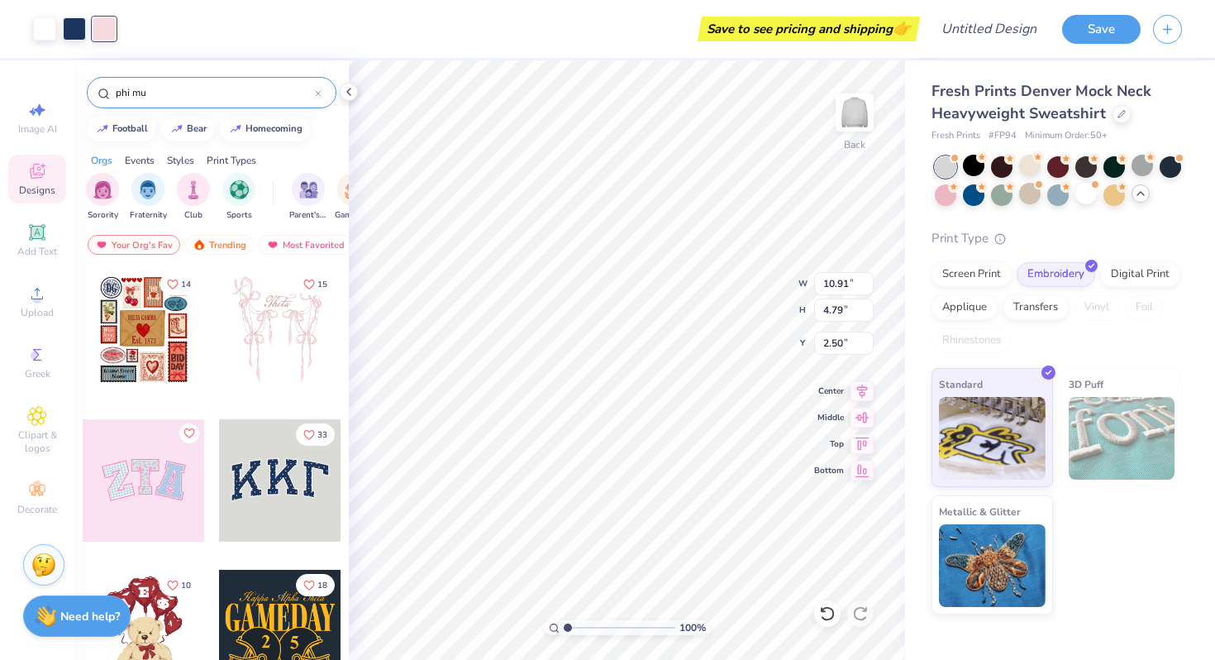
type input "phi mu"
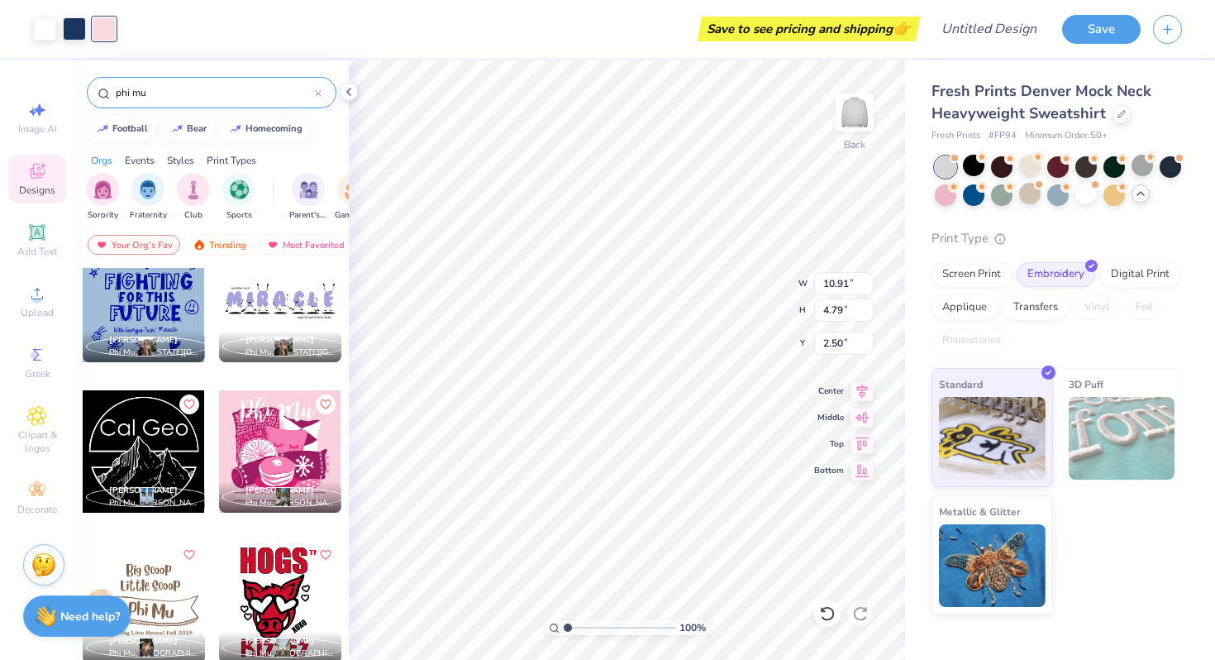
scroll to position [2940, 0]
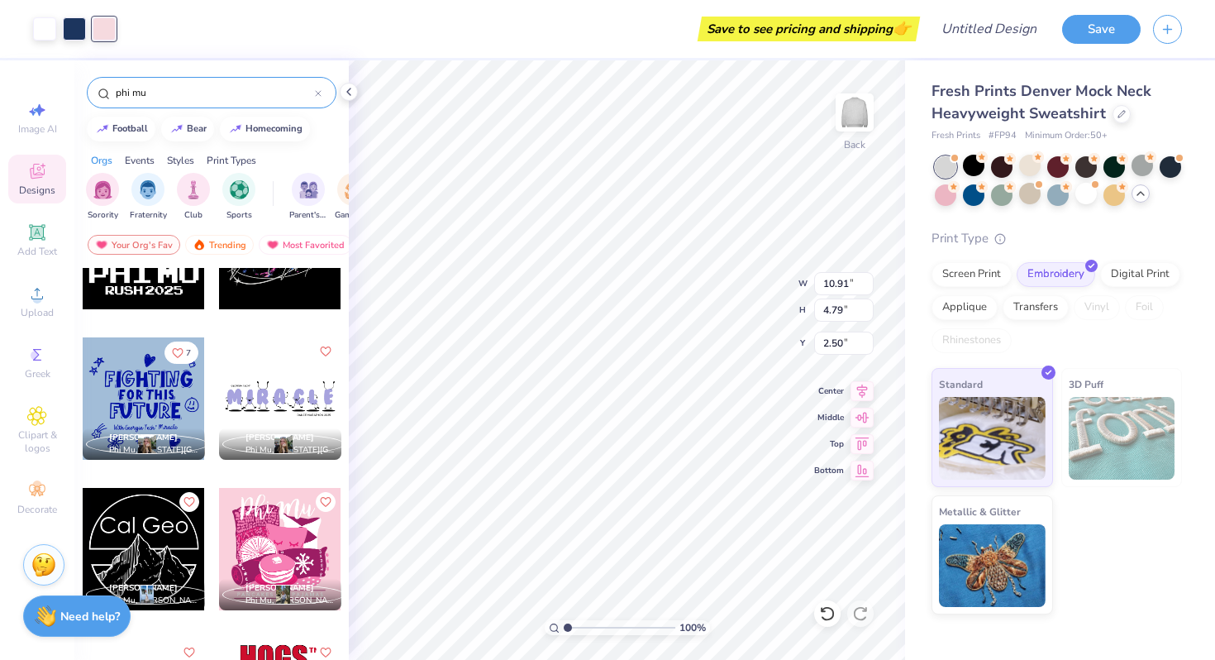
type input "2.51"
click at [660, 287] on li "Copy" at bounding box center [677, 285] width 130 height 32
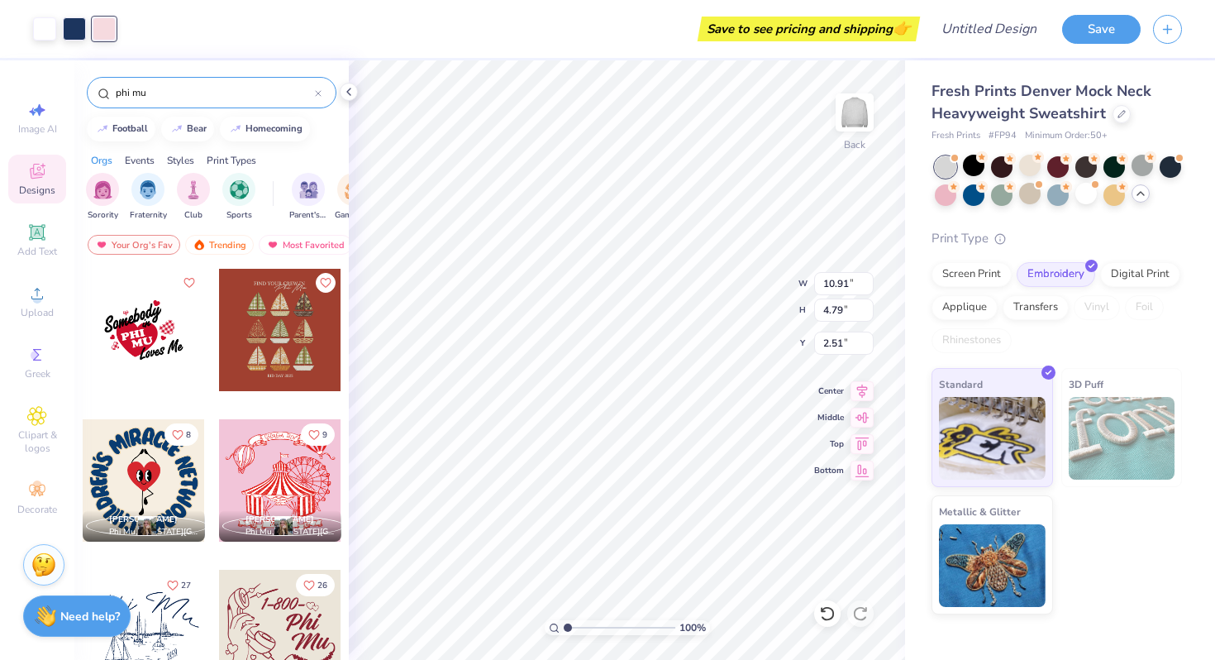
scroll to position [4, 0]
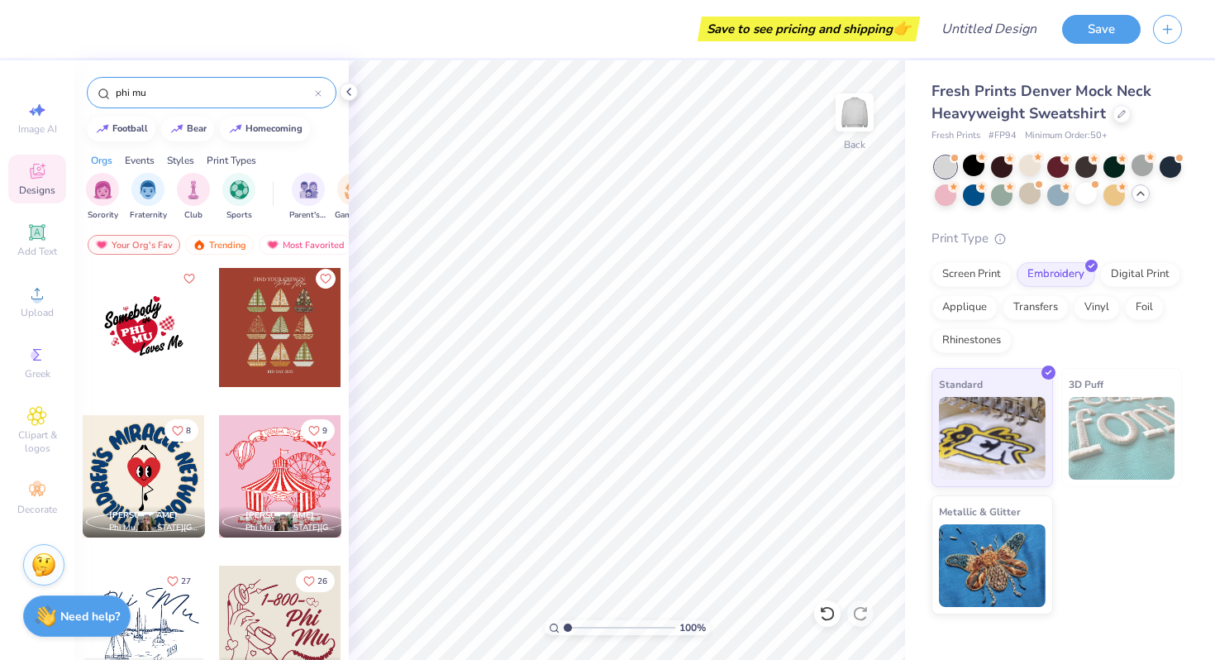
click at [224, 160] on div "Print Types" at bounding box center [232, 160] width 50 height 15
click at [1126, 431] on img at bounding box center [1122, 438] width 107 height 83
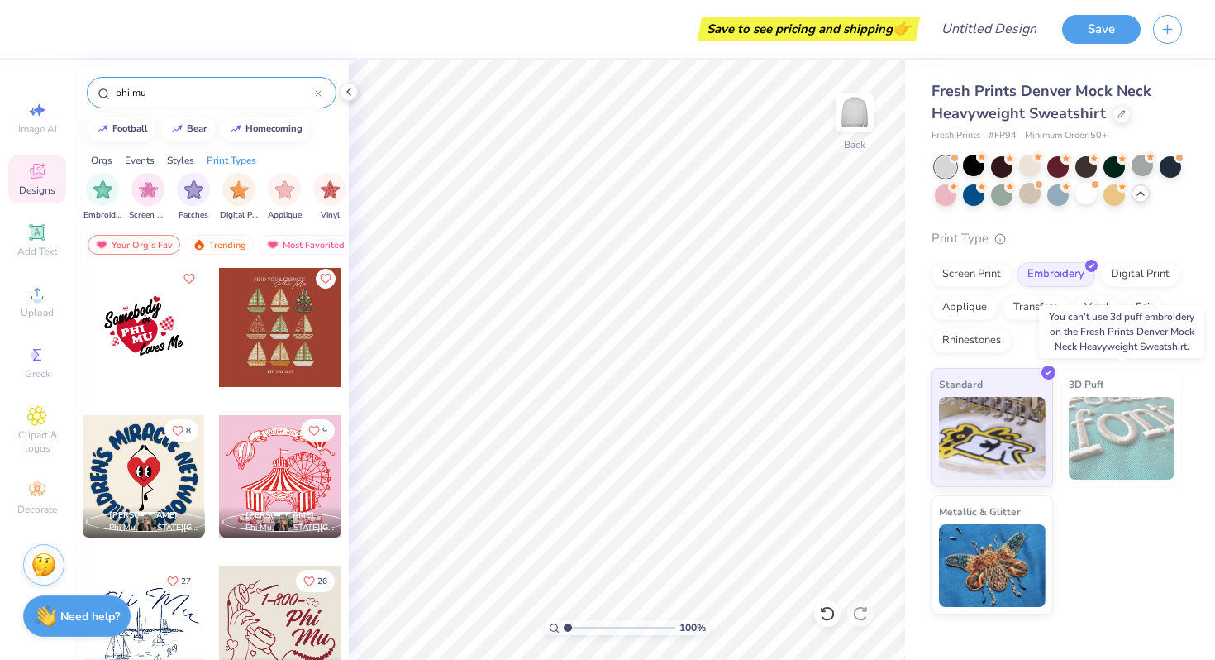
click at [1126, 431] on img at bounding box center [1122, 438] width 107 height 83
click at [988, 269] on div "Screen Print" at bounding box center [971, 272] width 80 height 25
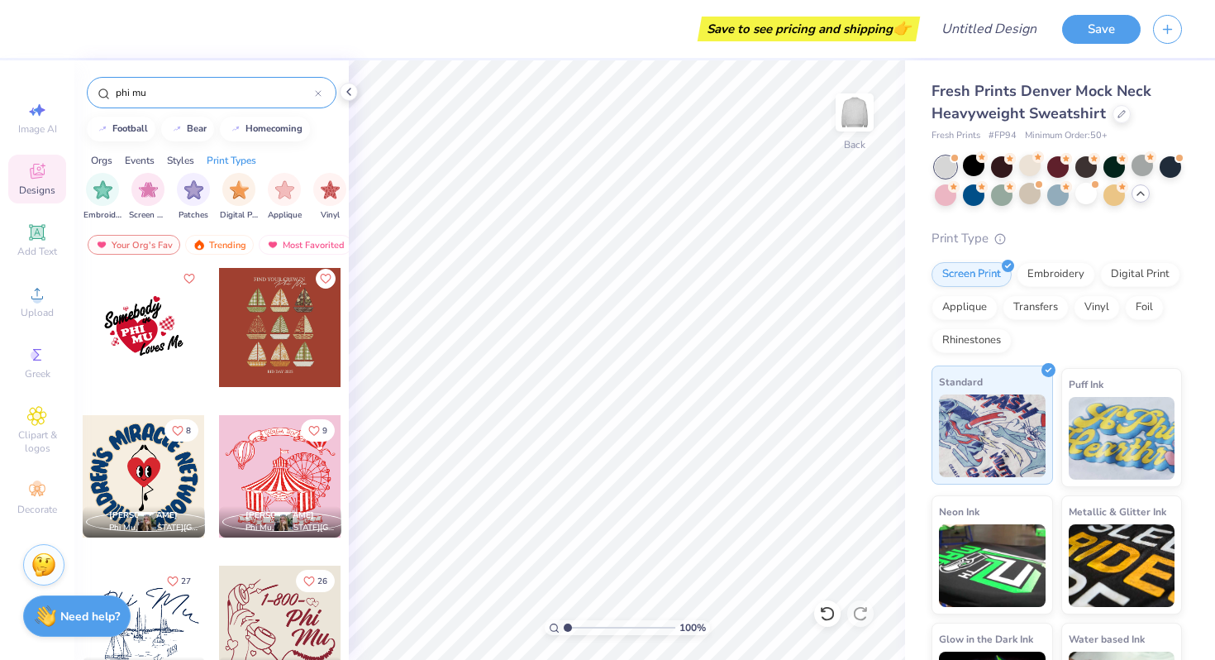
scroll to position [82, 0]
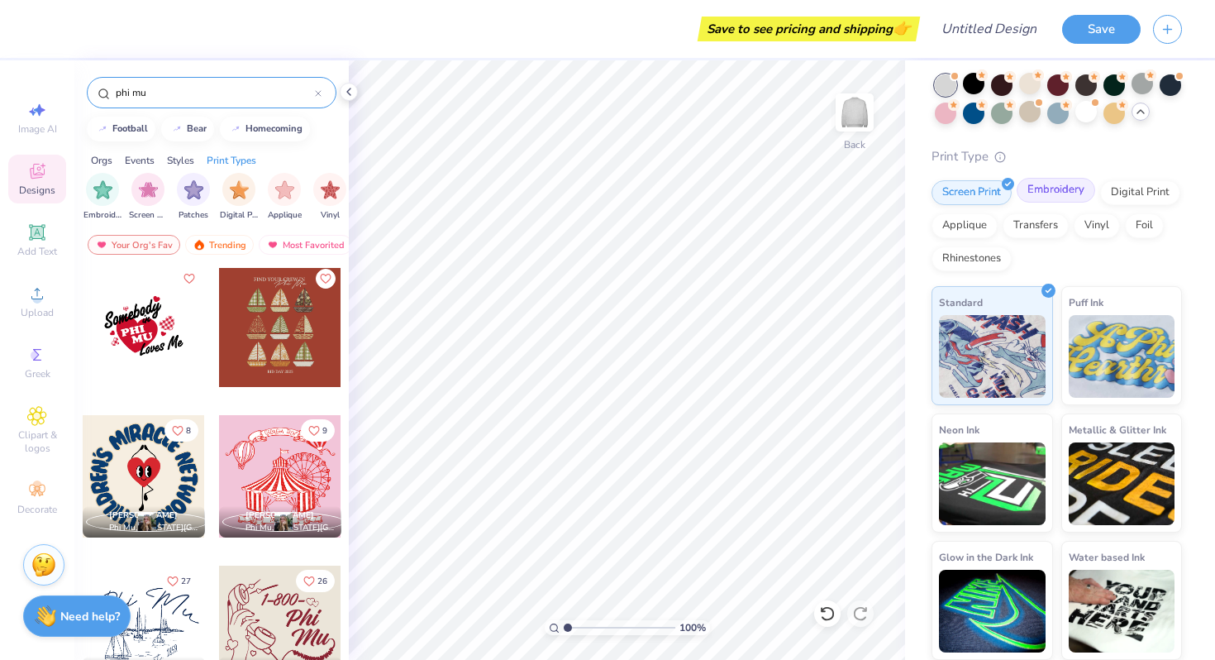
click at [1046, 199] on div "Embroidery" at bounding box center [1056, 190] width 79 height 25
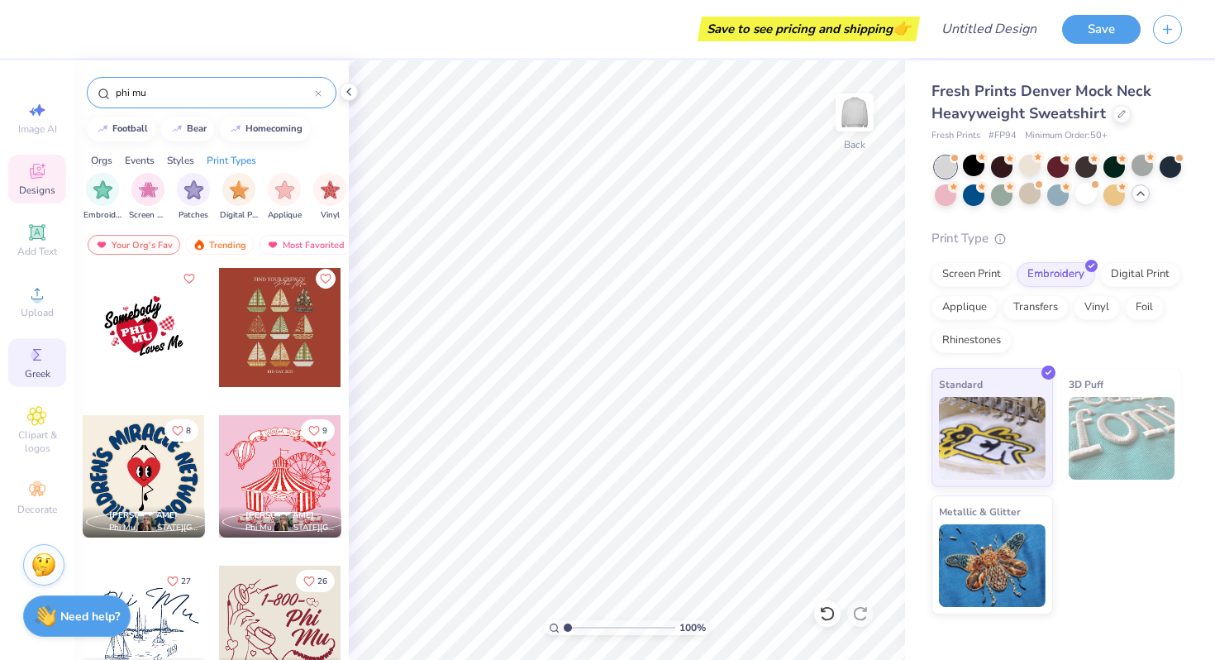
click at [41, 361] on icon at bounding box center [37, 355] width 20 height 20
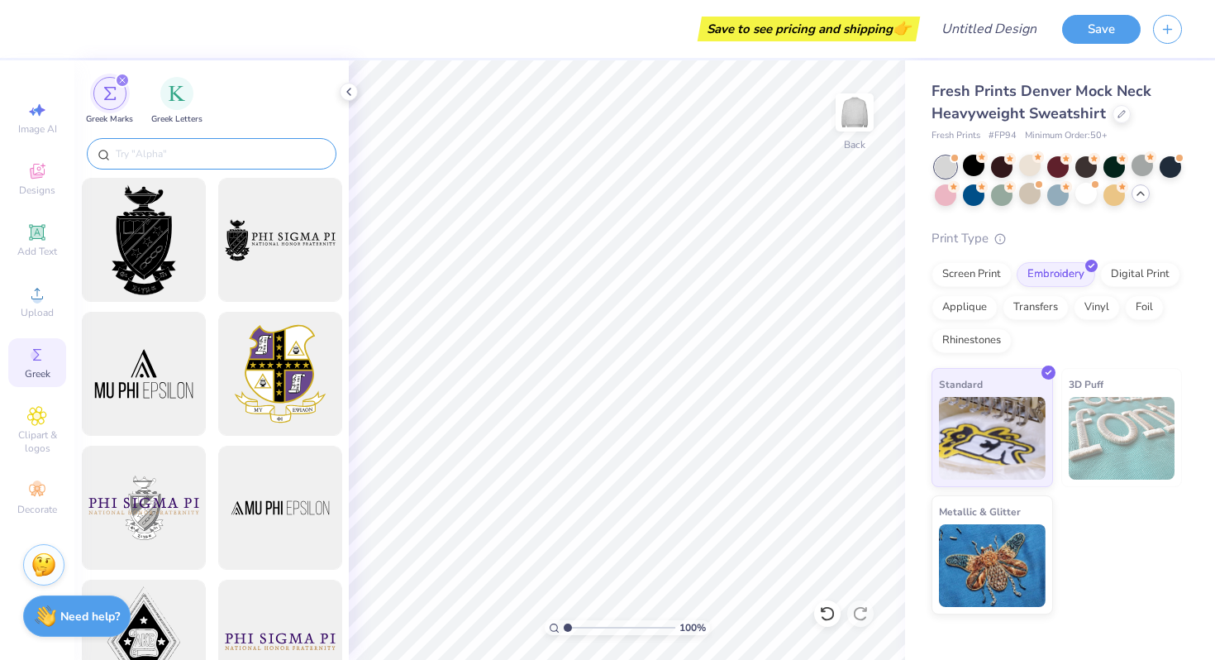
click at [182, 141] on div at bounding box center [212, 153] width 250 height 31
click at [183, 94] on img "filter for Greek Letters" at bounding box center [177, 91] width 17 height 17
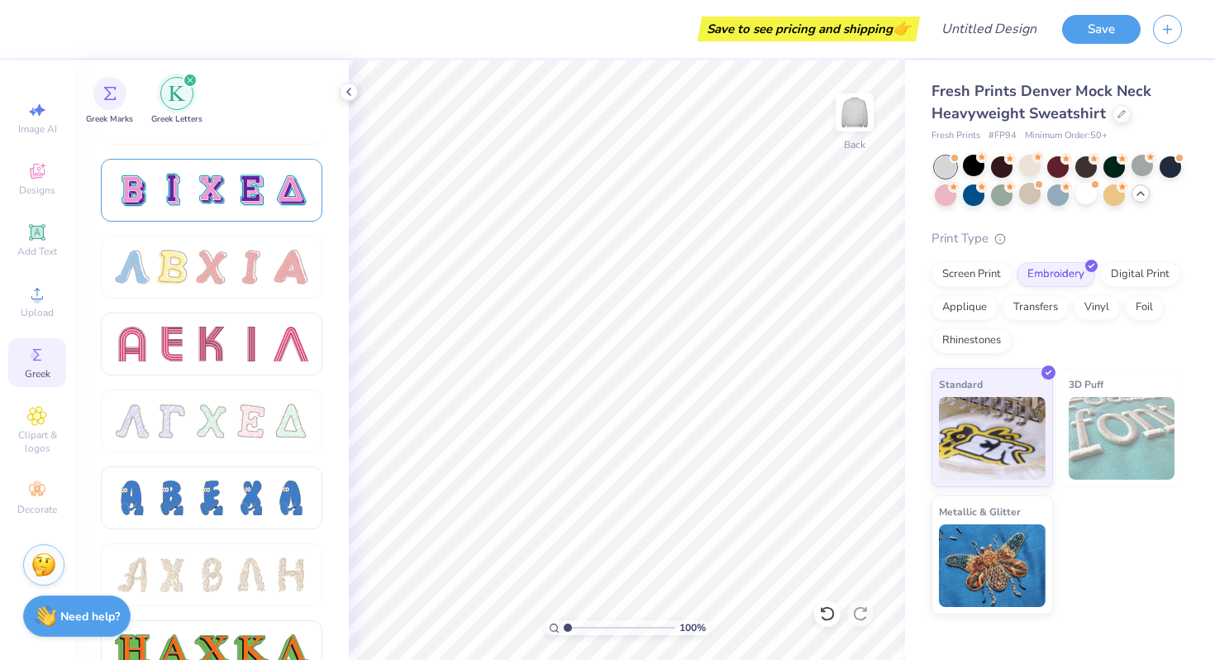
scroll to position [1365, 0]
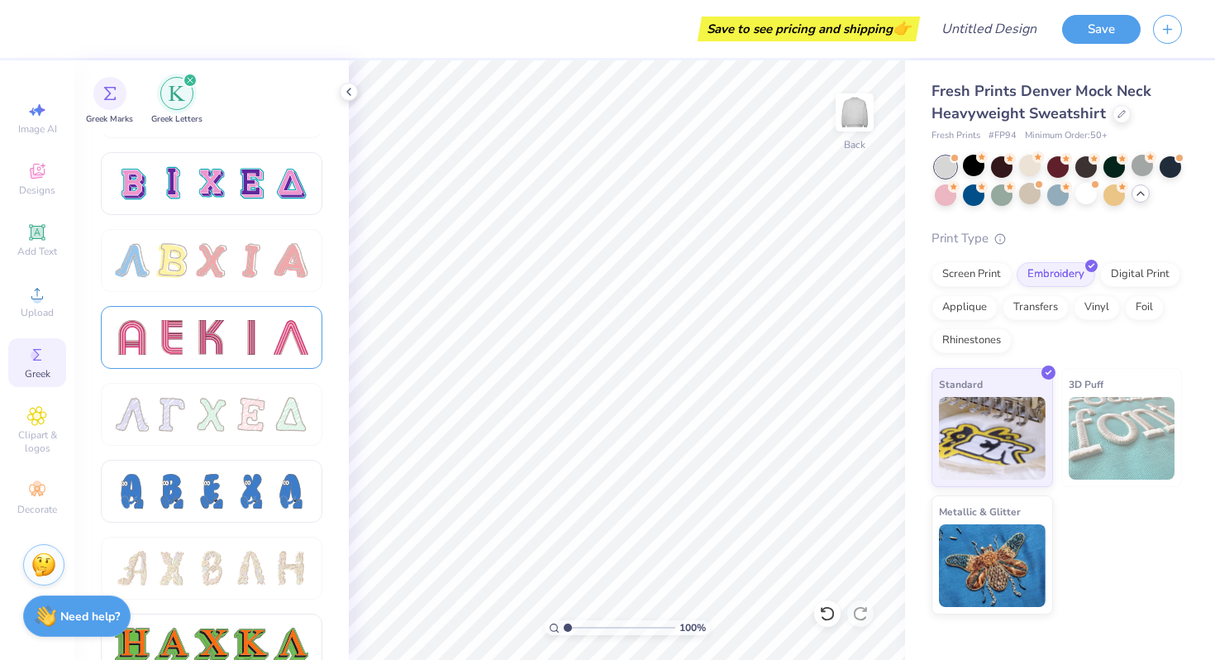
click at [155, 339] on div at bounding box center [172, 337] width 35 height 35
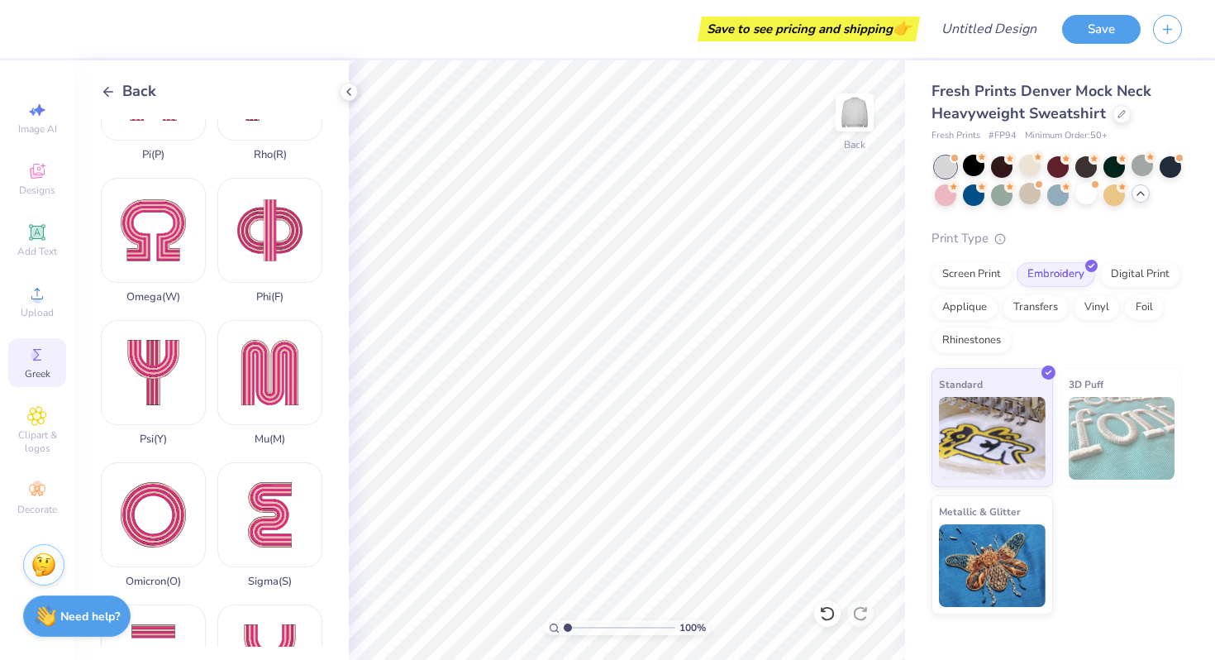
scroll to position [933, 0]
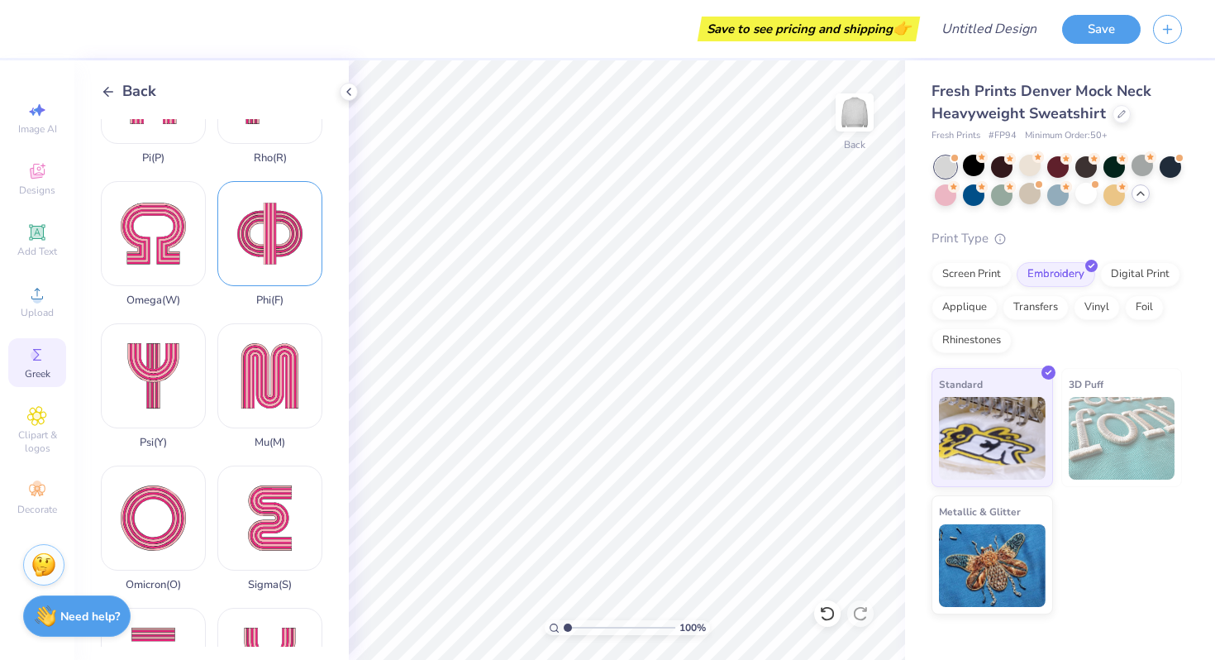
click at [286, 256] on div "Phi ( F )" at bounding box center [269, 244] width 105 height 126
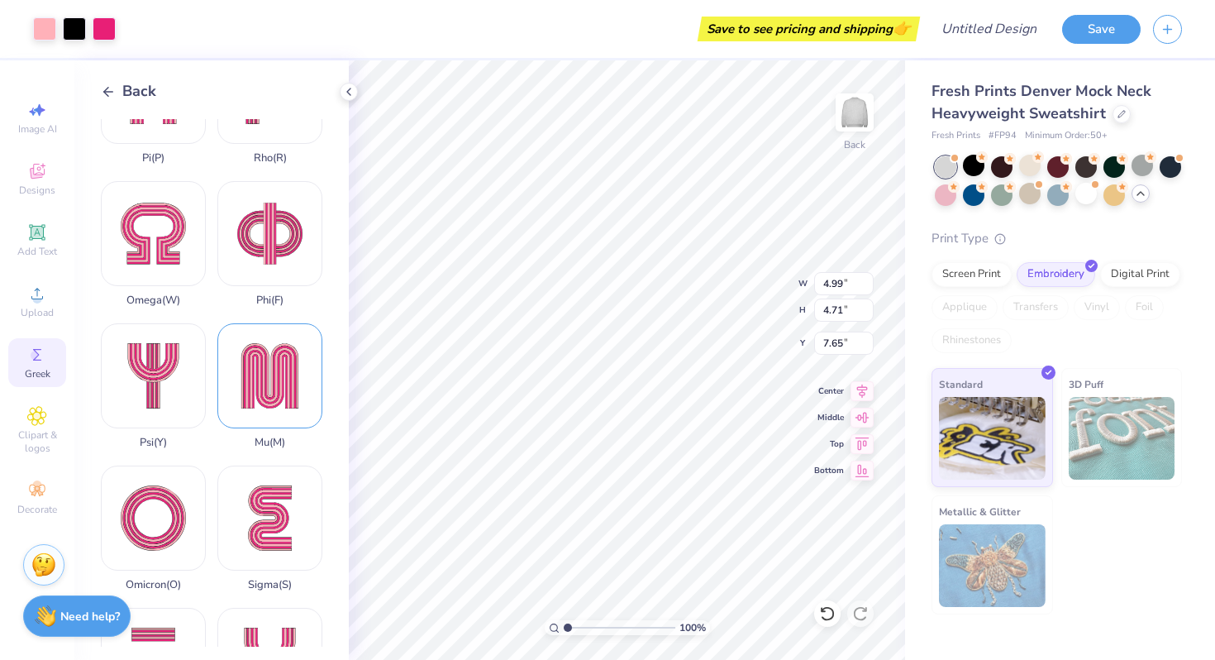
click at [286, 368] on div "Mu ( M )" at bounding box center [269, 386] width 105 height 126
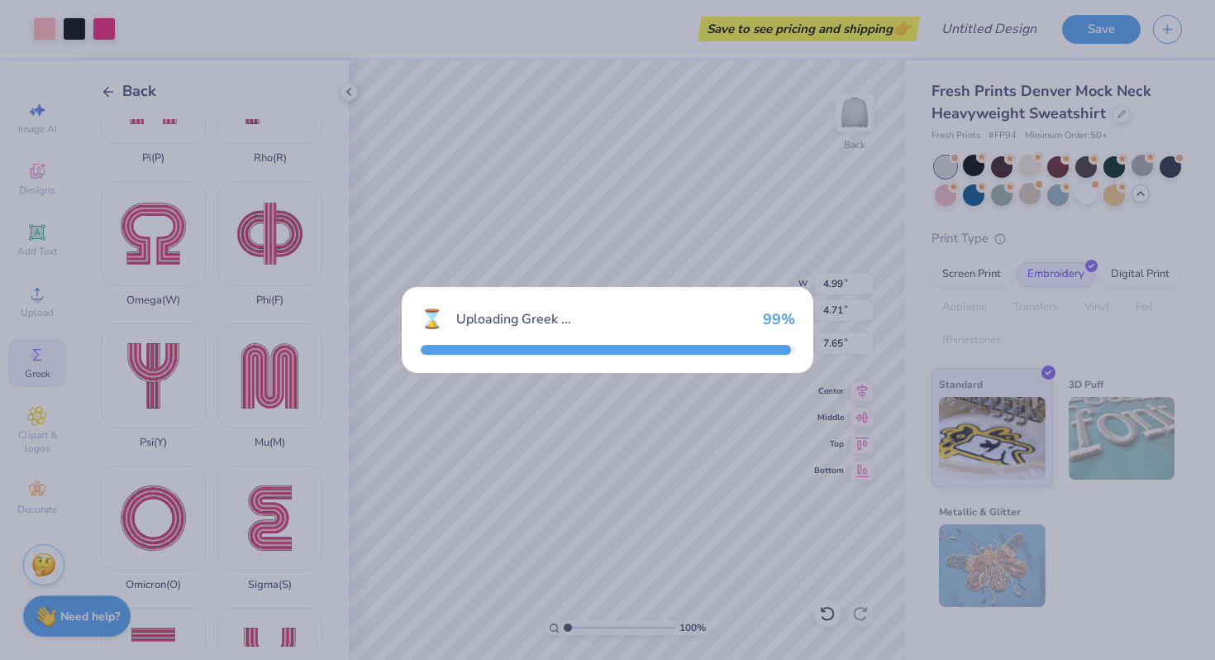
type input "4.19"
type input "4.79"
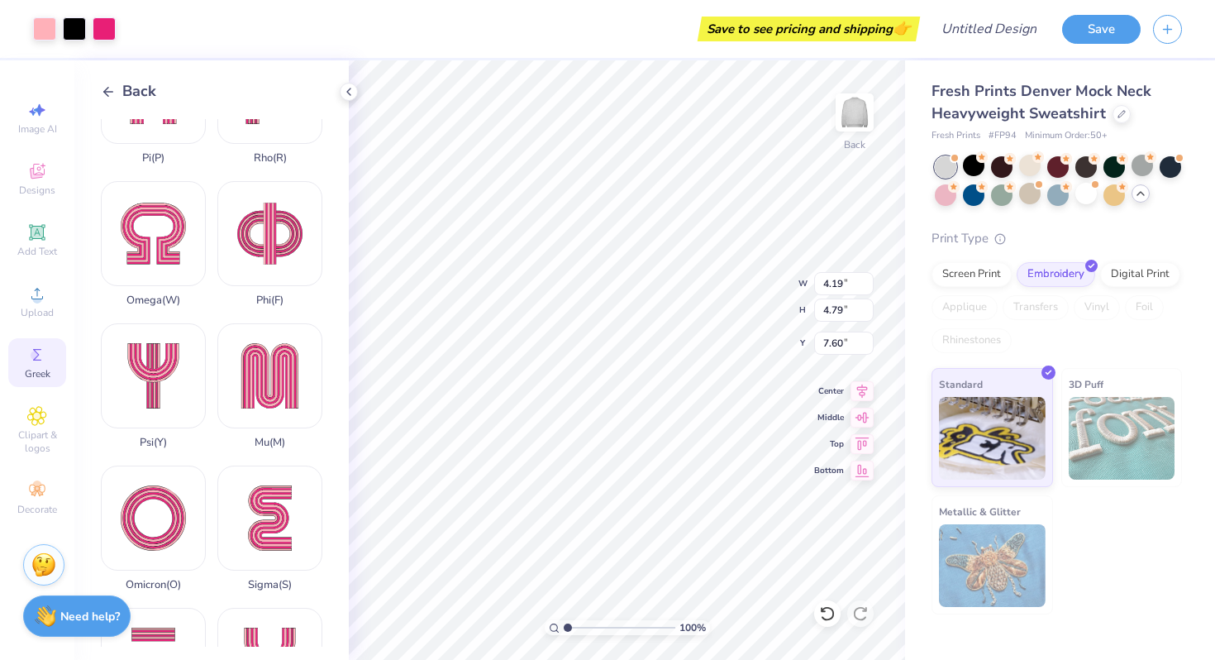
type input "7.19"
type input "4.99"
type input "4.71"
type input "2.48"
type input "4.19"
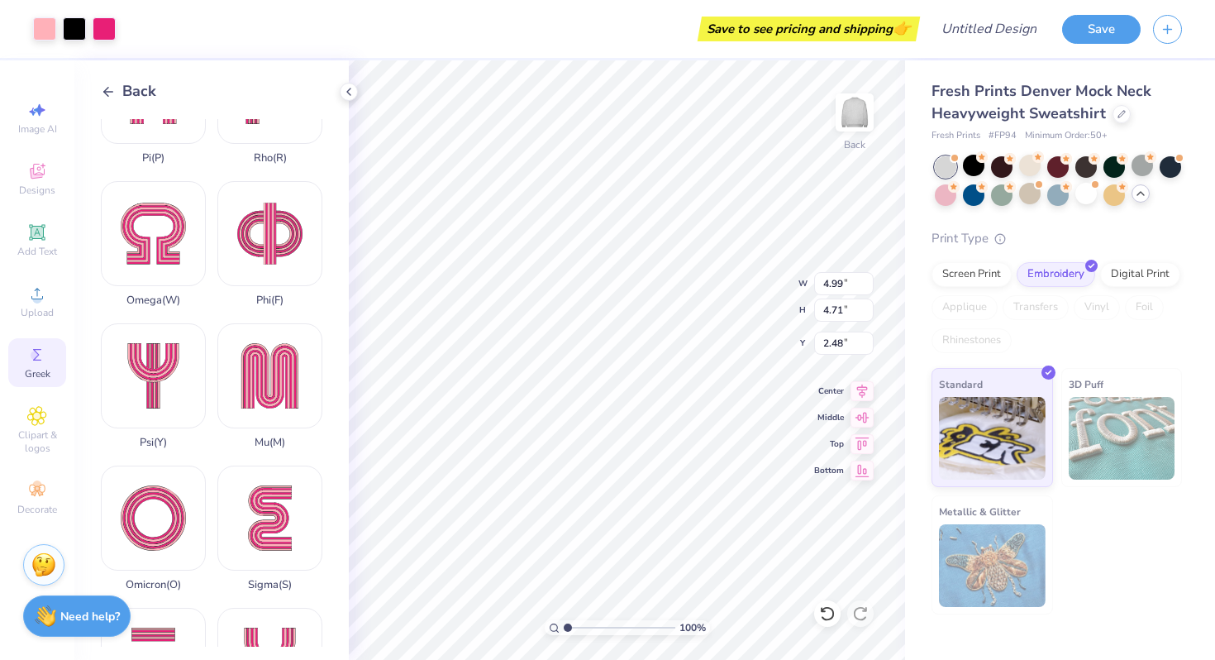
type input "4.79"
type input "2.40"
type input "4.99"
type input "4.71"
type input "2.48"
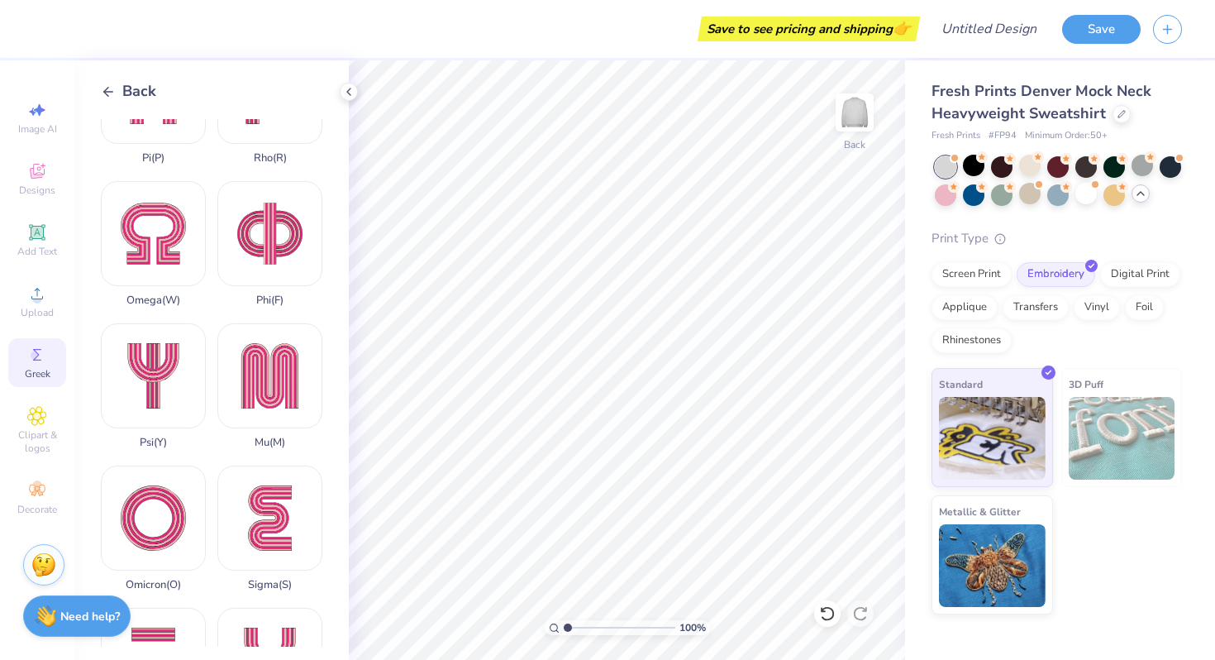
click at [102, 88] on icon at bounding box center [108, 91] width 15 height 15
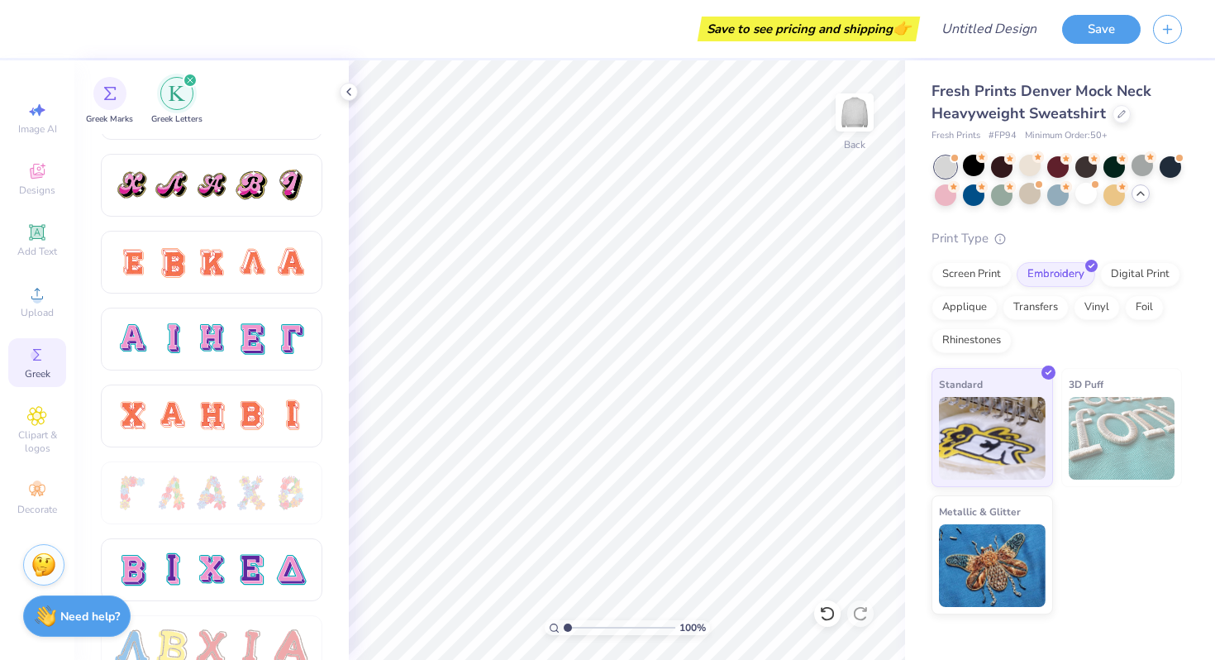
scroll to position [1046, 0]
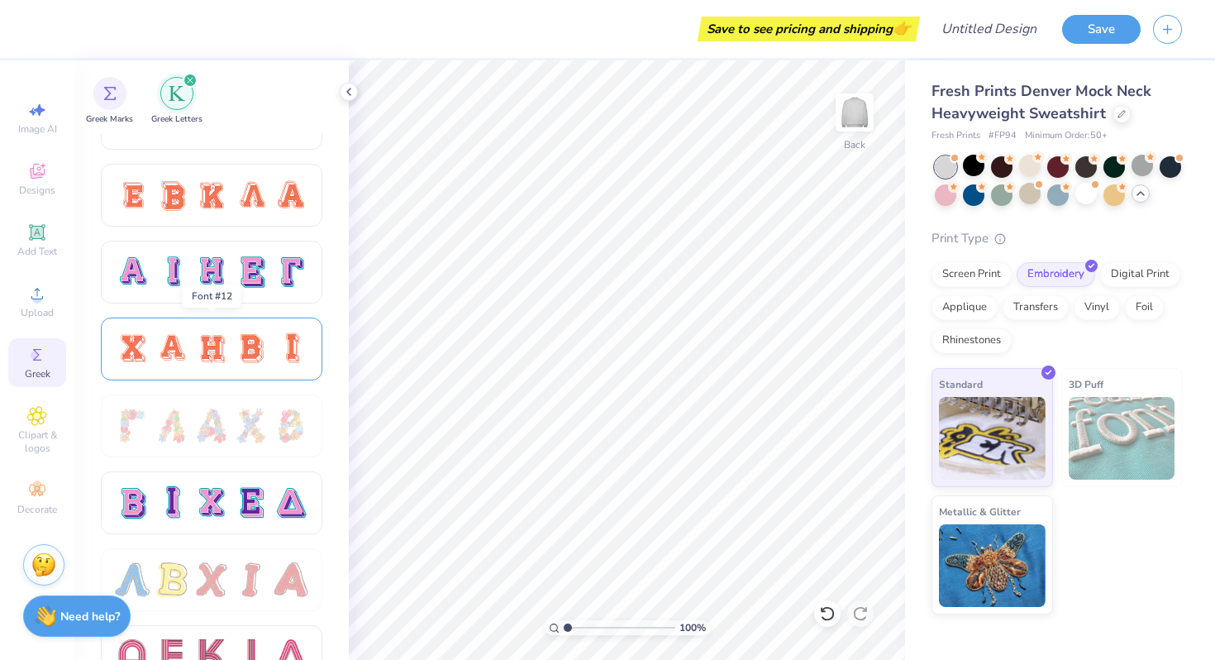
click at [236, 332] on div at bounding box center [251, 348] width 35 height 35
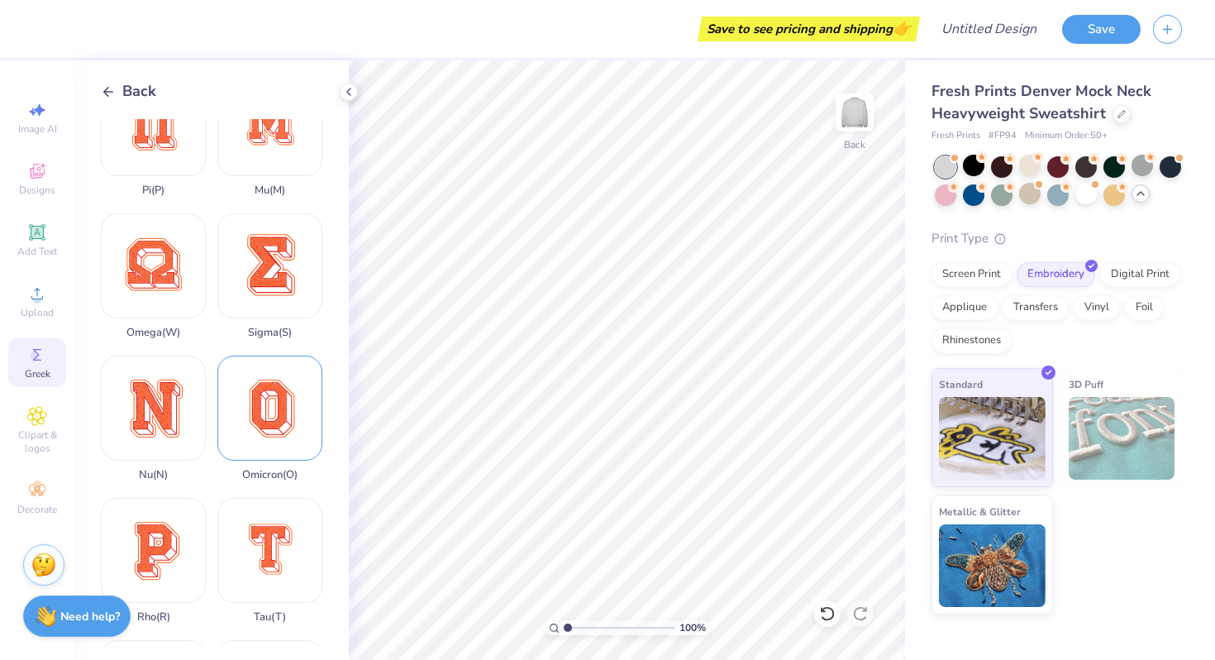
scroll to position [1123, 0]
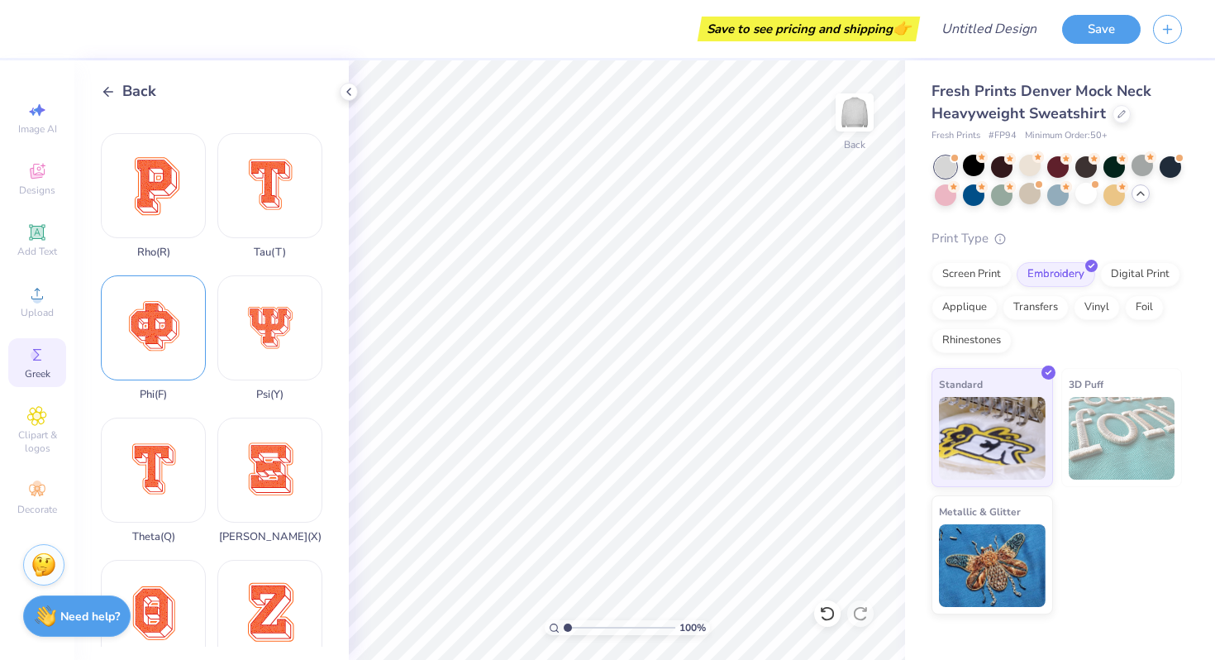
click at [124, 341] on div "Phi ( F )" at bounding box center [153, 338] width 105 height 126
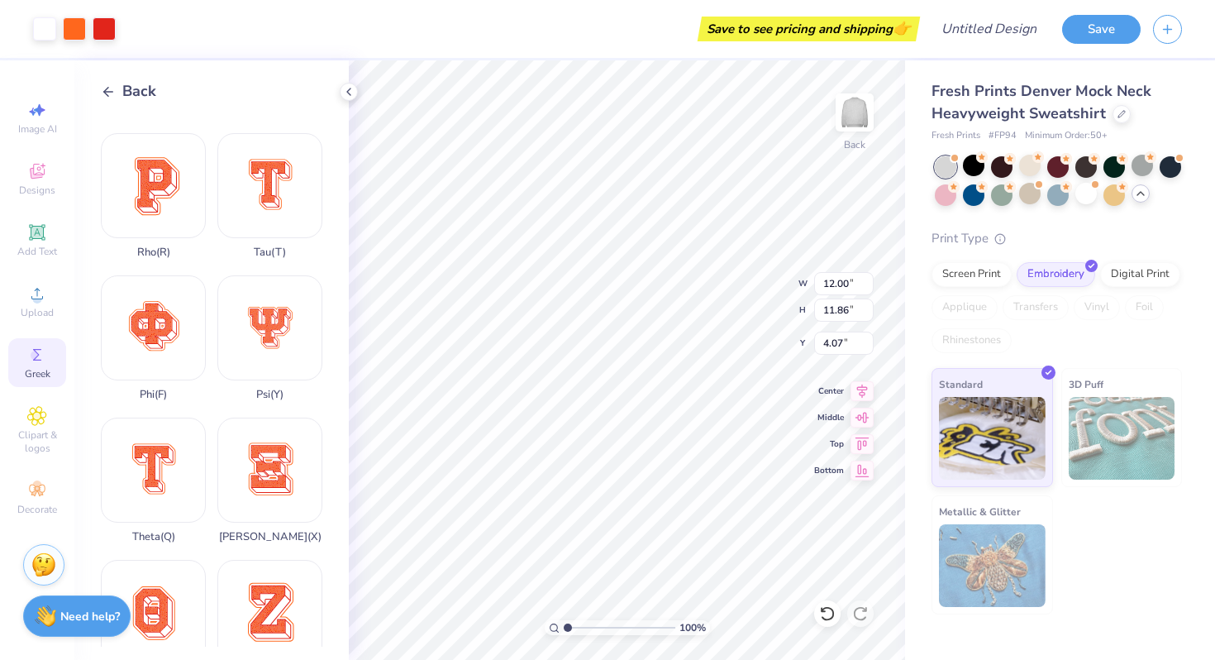
scroll to position [1182, 0]
